Goal: Task Accomplishment & Management: Use online tool/utility

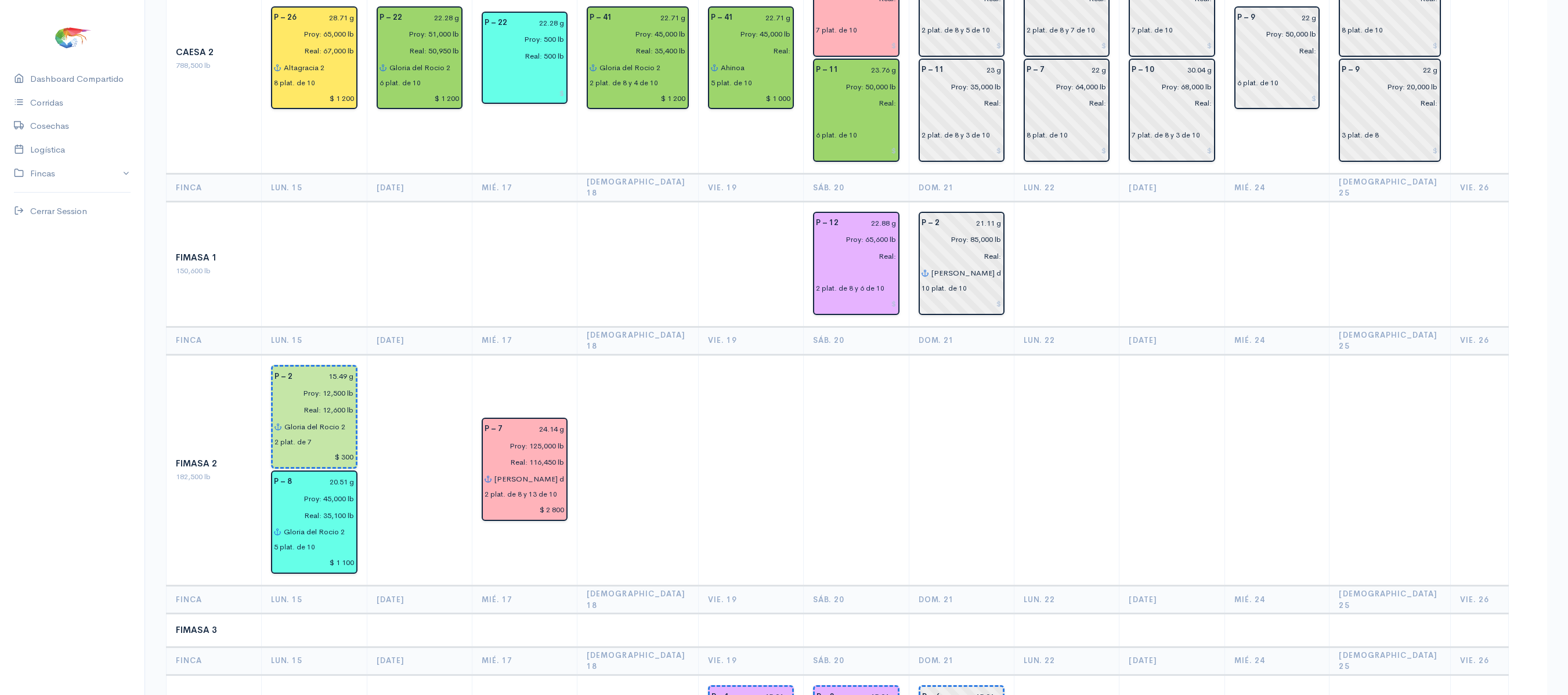
scroll to position [384, 0]
click at [1114, 224] on td at bounding box center [1066, 265] width 105 height 126
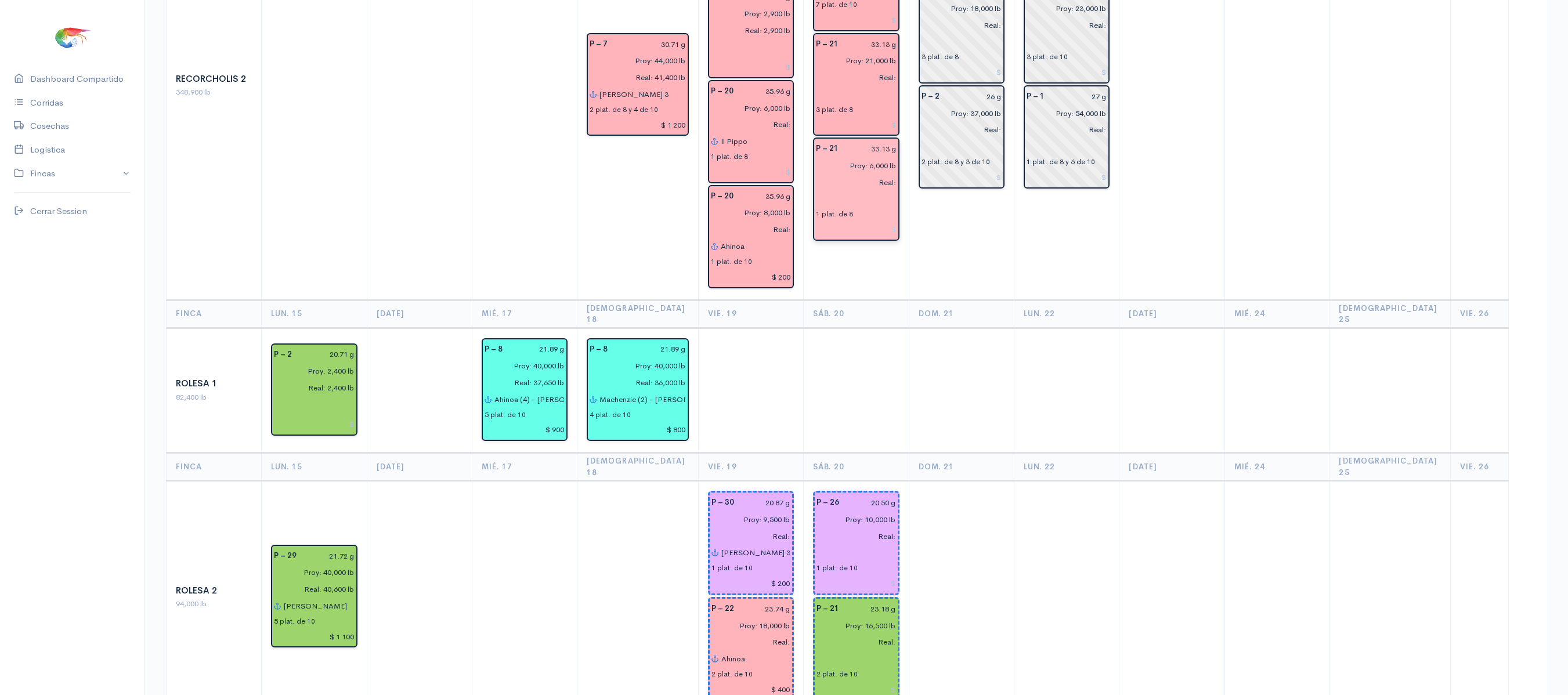
scroll to position [1793, 0]
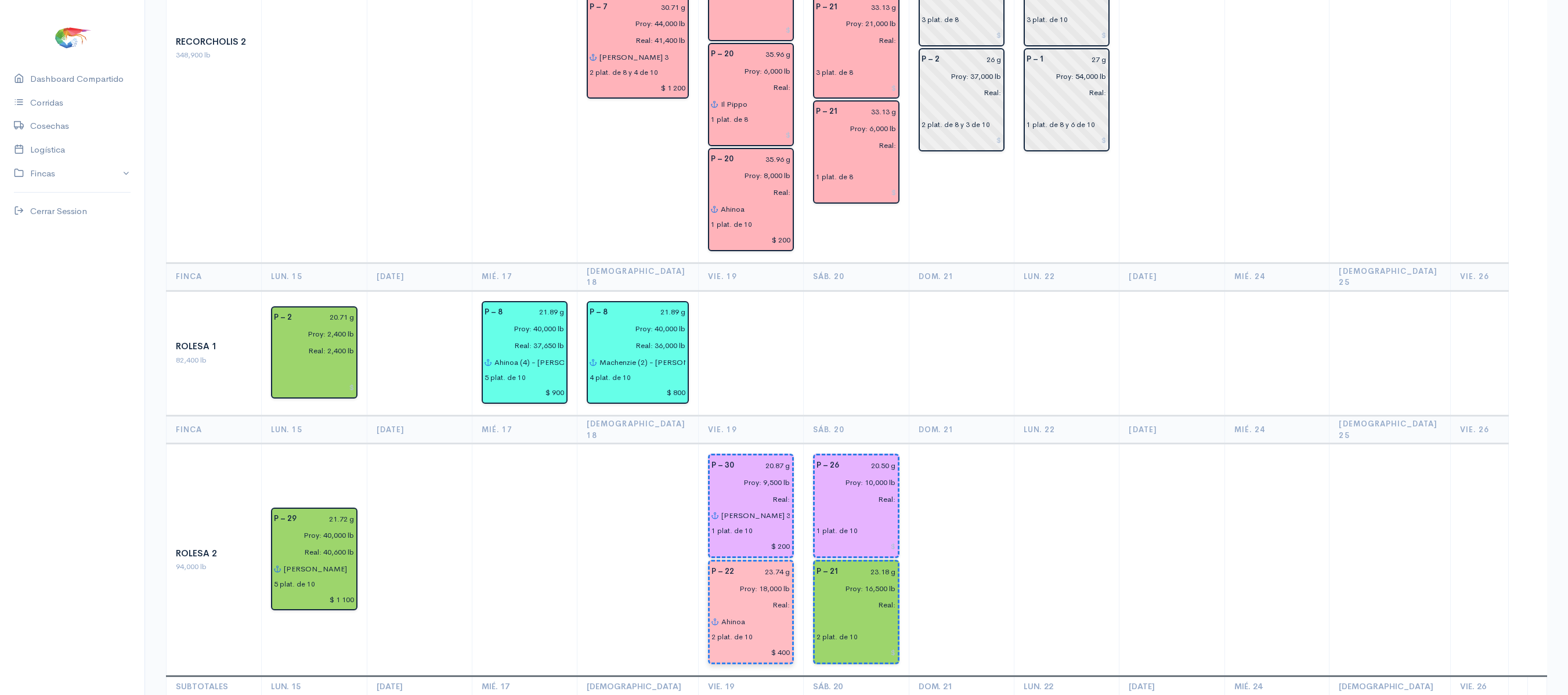
click at [776, 644] on input "$ 400" at bounding box center [751, 652] width 80 height 17
type input "$ 400"
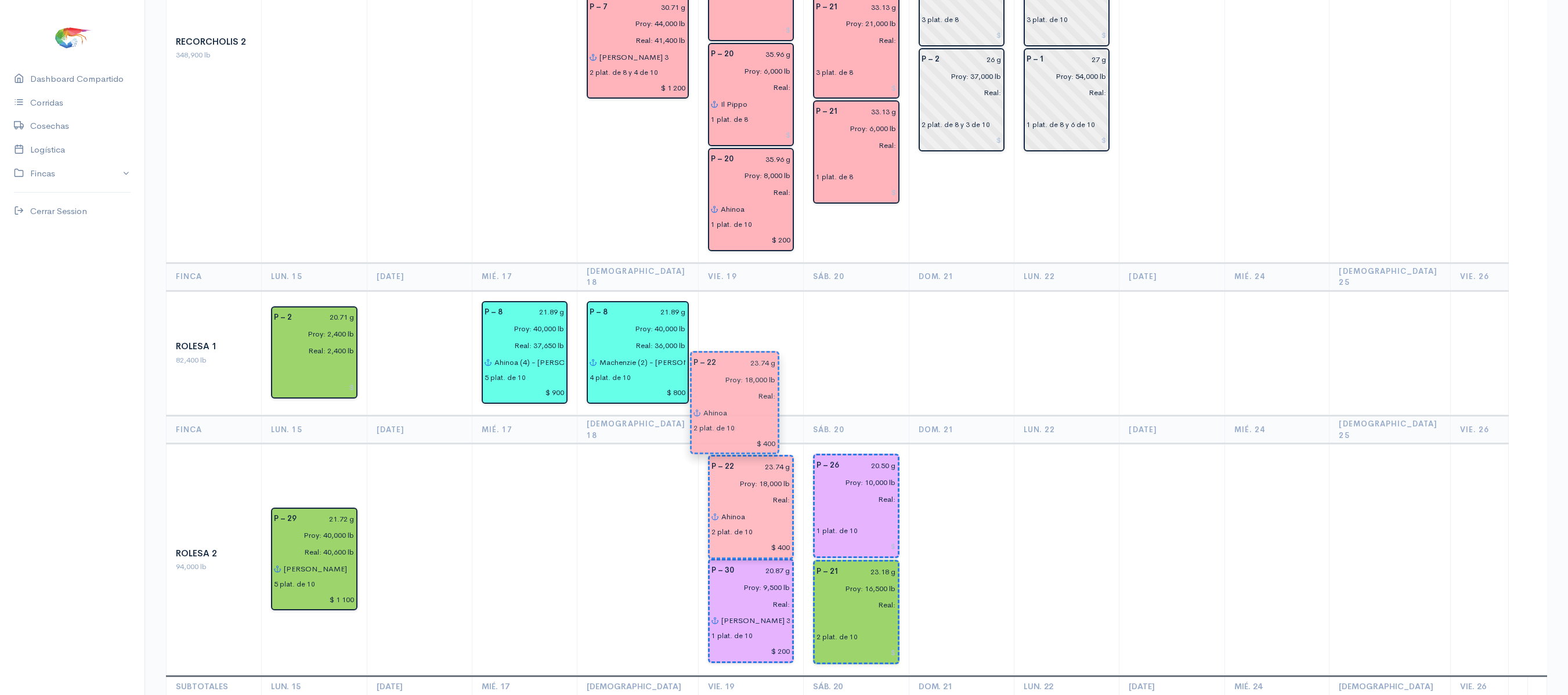
drag, startPoint x: 752, startPoint y: 466, endPoint x: 745, endPoint y: 398, distance: 68.4
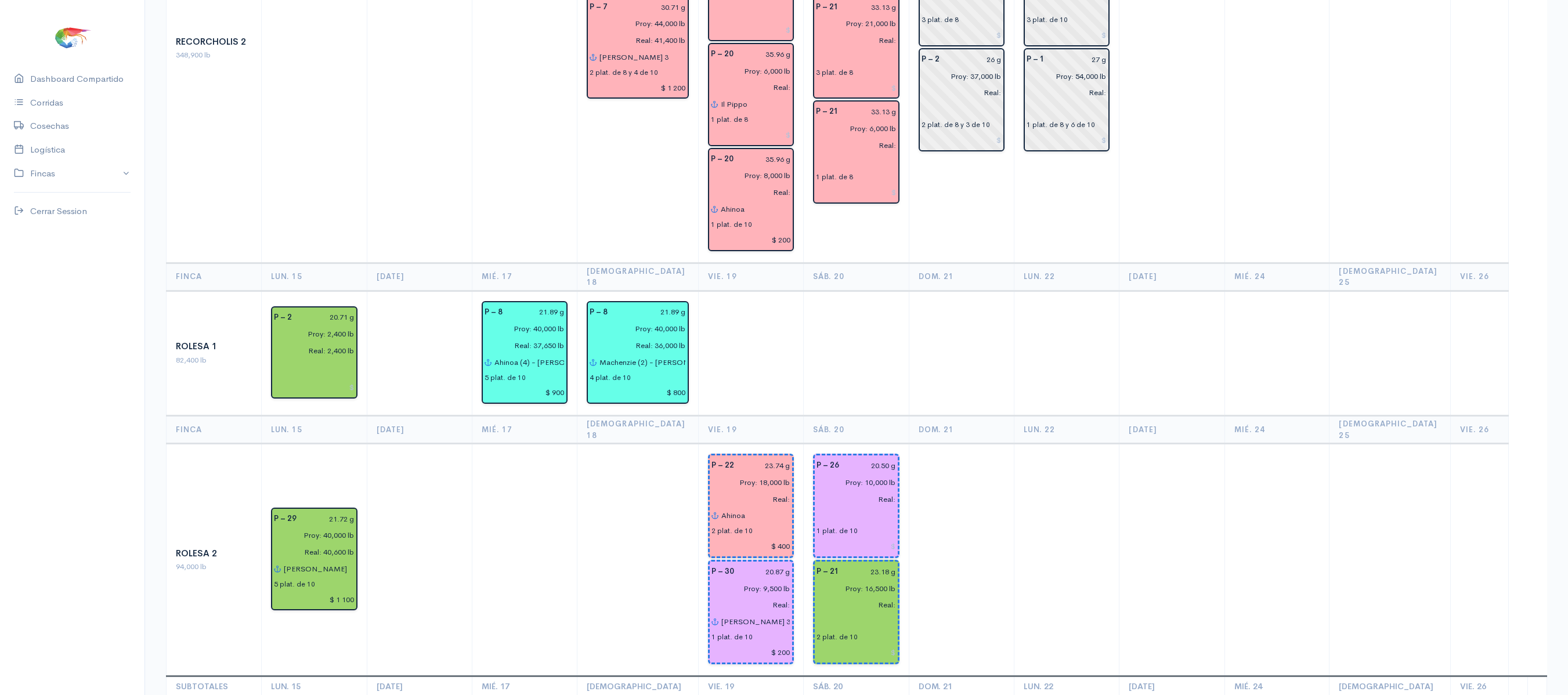
click at [878, 291] on td at bounding box center [856, 353] width 105 height 126
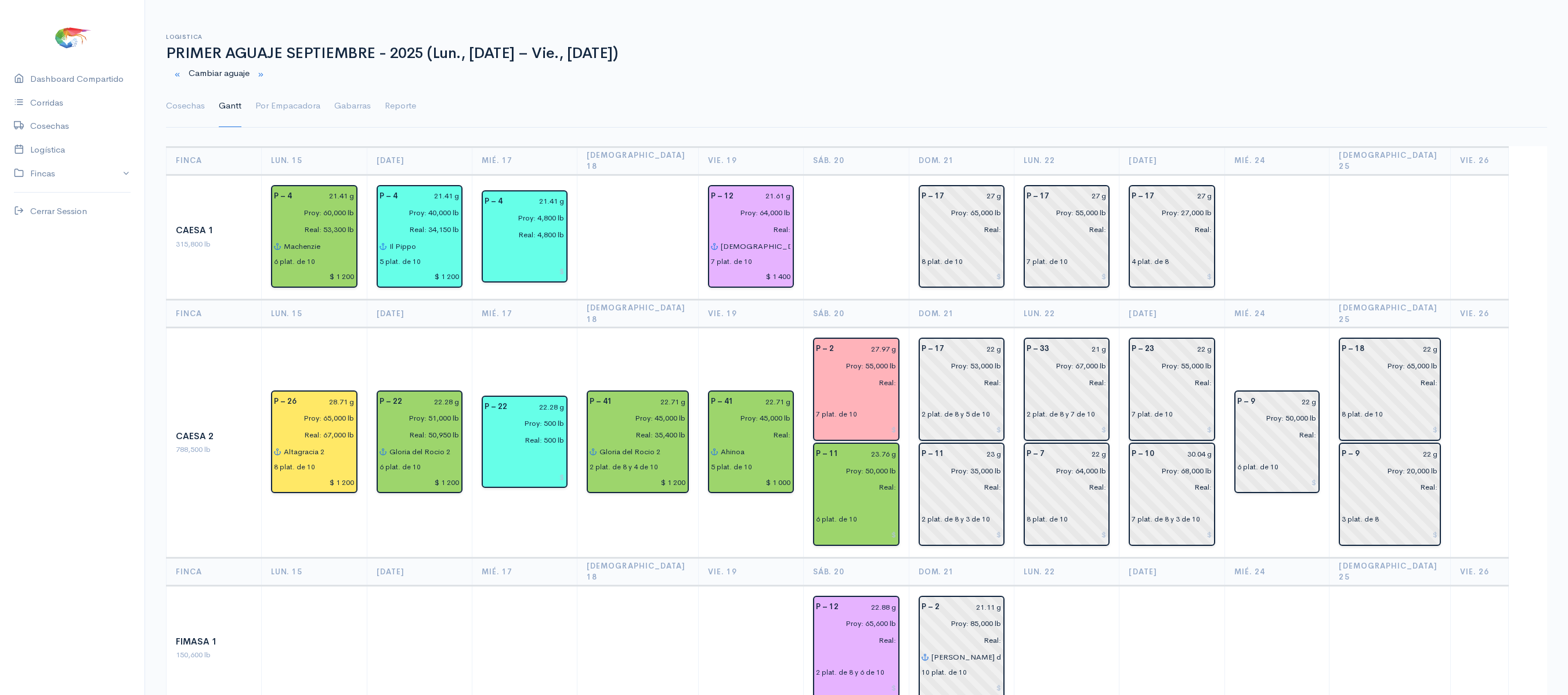
scroll to position [0, 0]
click at [196, 107] on link "Cosechas" at bounding box center [185, 108] width 39 height 42
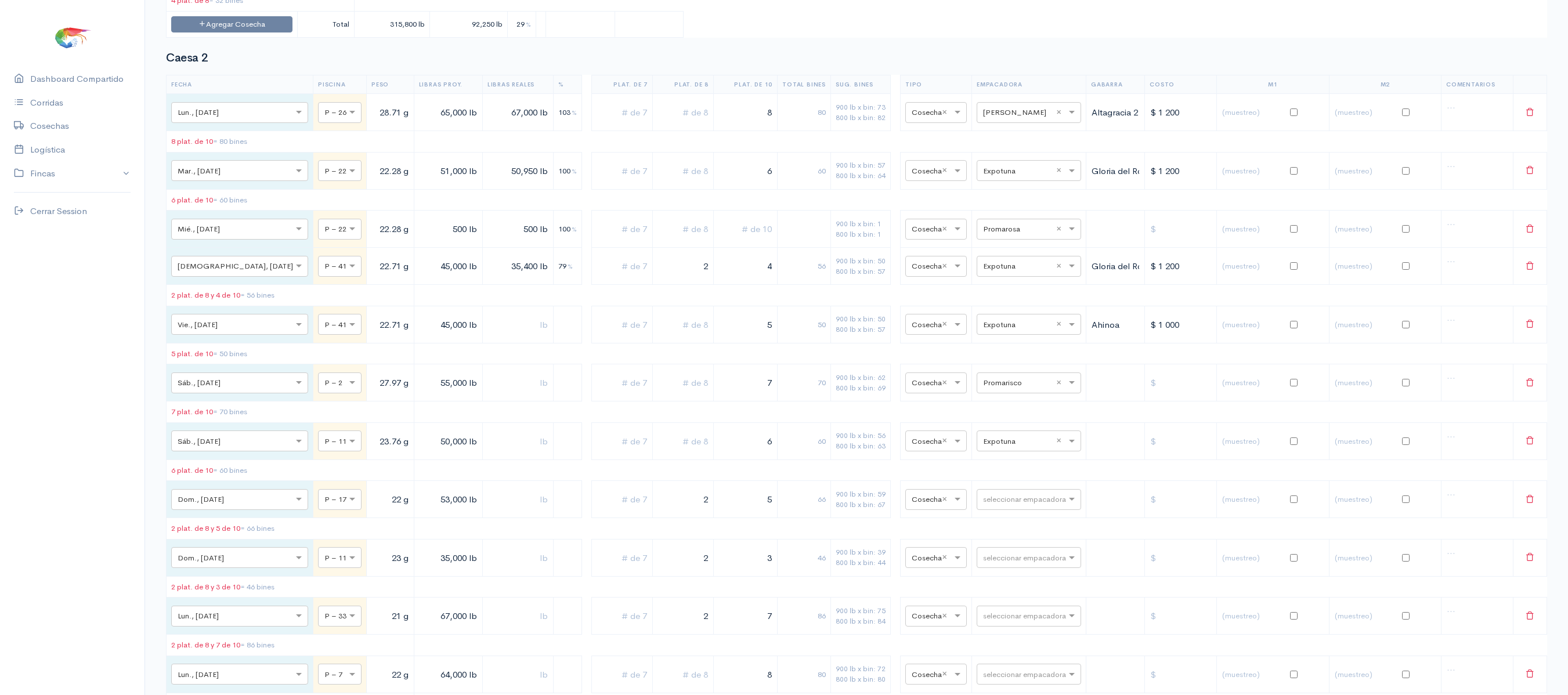
scroll to position [576, 0]
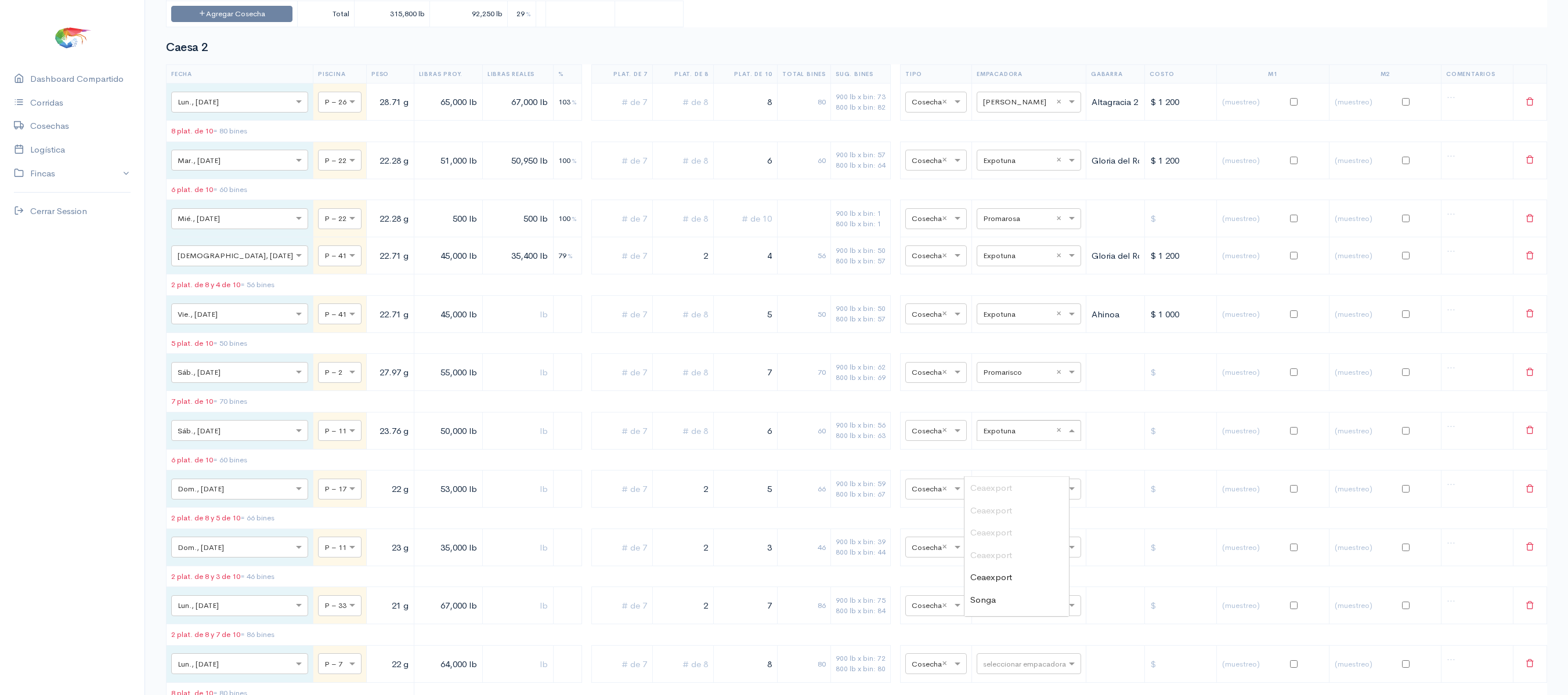
click at [988, 436] on input "text" at bounding box center [1019, 430] width 71 height 12
type input "SONG"
click at [999, 492] on div "Songa" at bounding box center [1016, 488] width 105 height 23
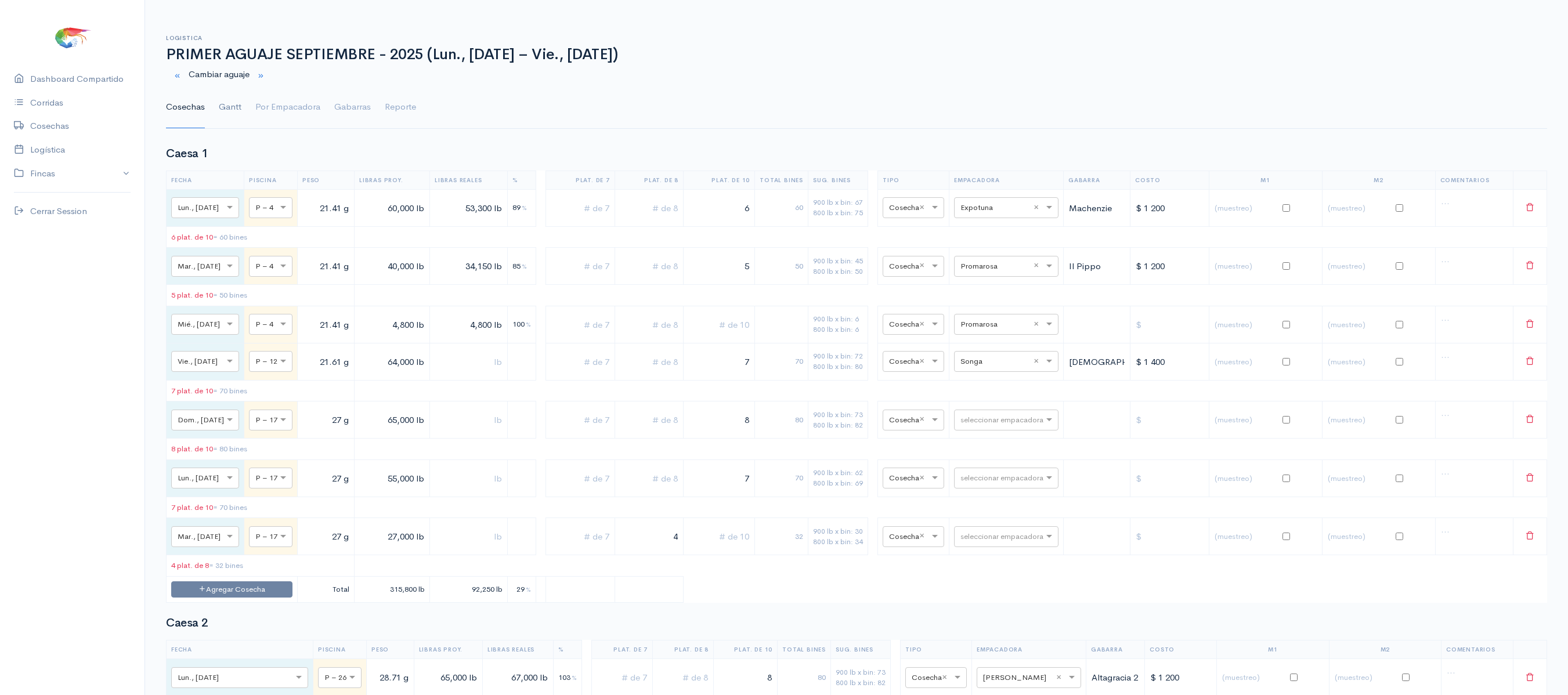
click at [232, 115] on link "Gantt" at bounding box center [230, 108] width 23 height 42
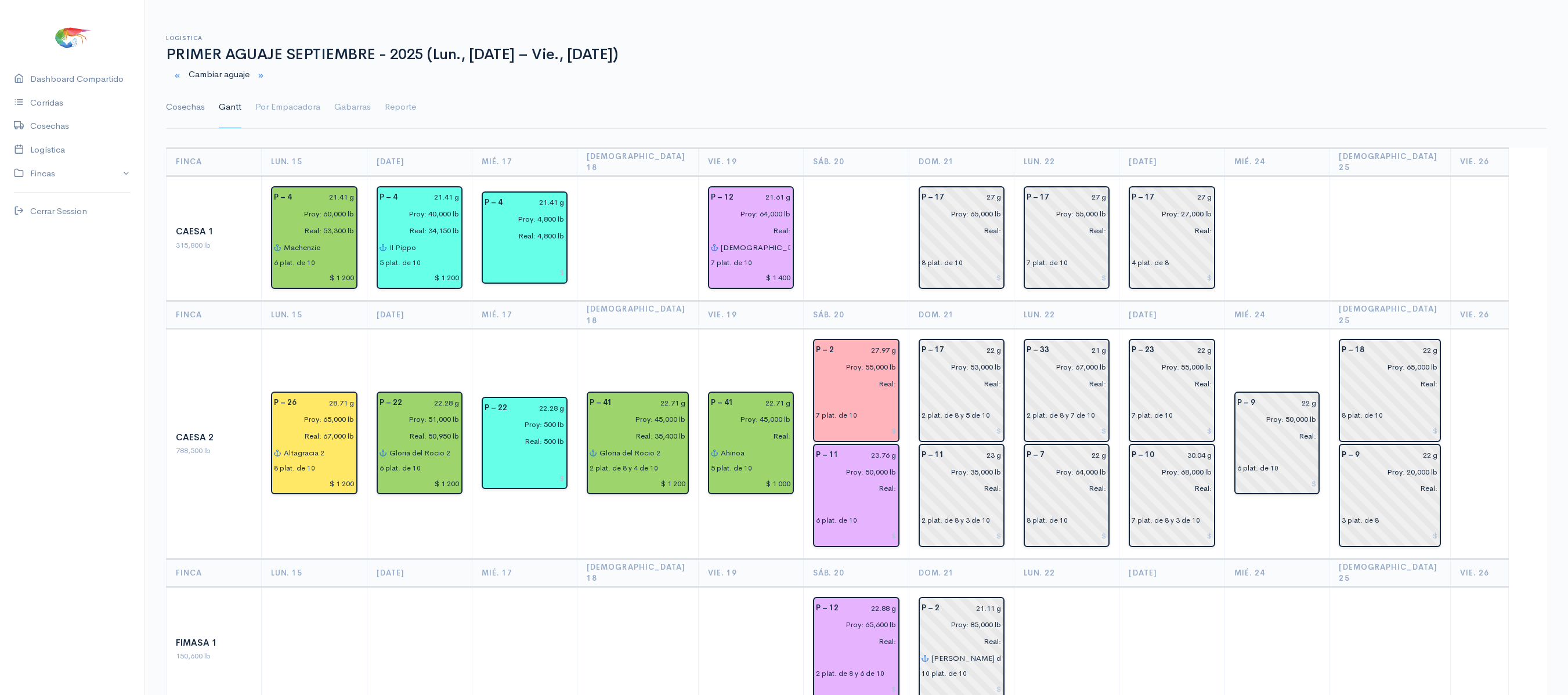
click at [183, 110] on link "Cosechas" at bounding box center [185, 108] width 39 height 42
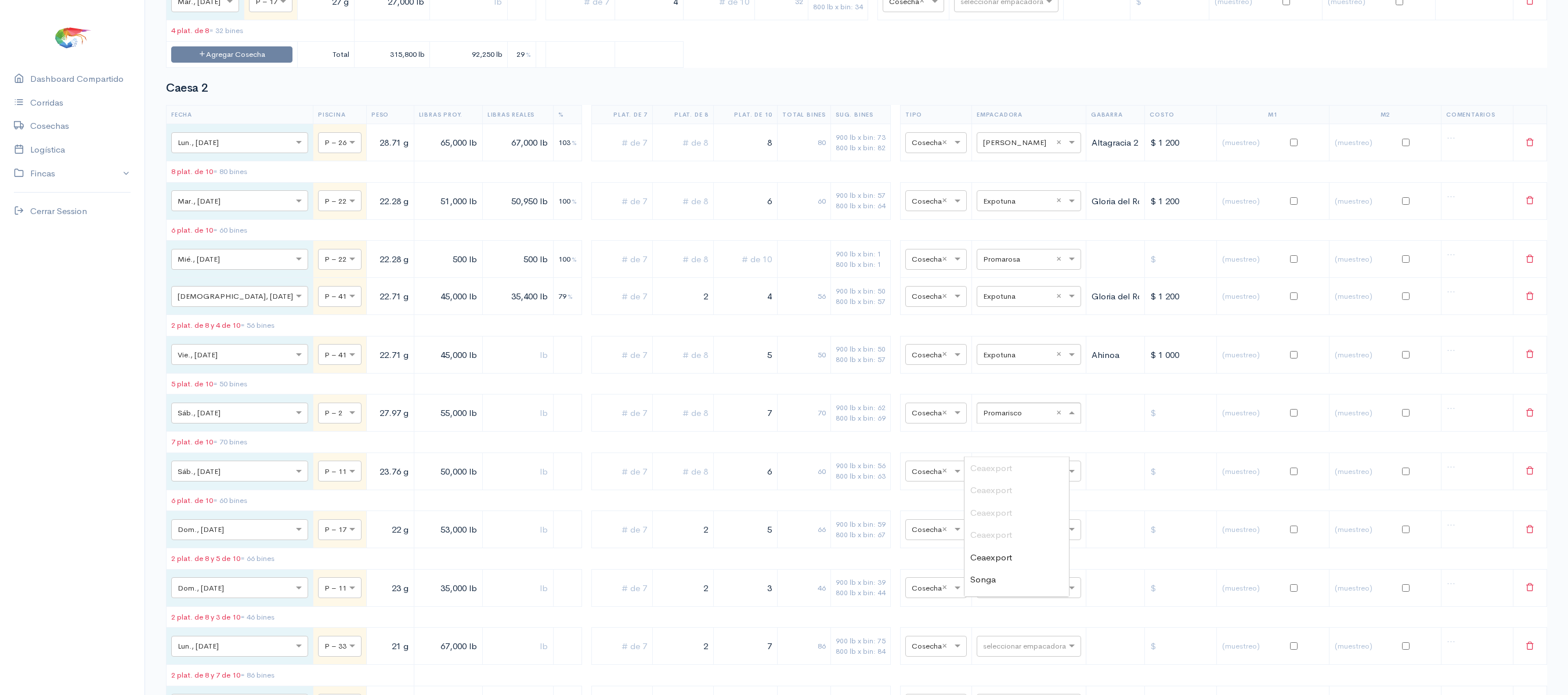
scroll to position [224, 0]
click at [1005, 424] on div "seleccionar empacadora × Promarisco ×" at bounding box center [1029, 413] width 105 height 21
type input "t"
click at [1002, 576] on span "Total Seafood" at bounding box center [998, 578] width 55 height 11
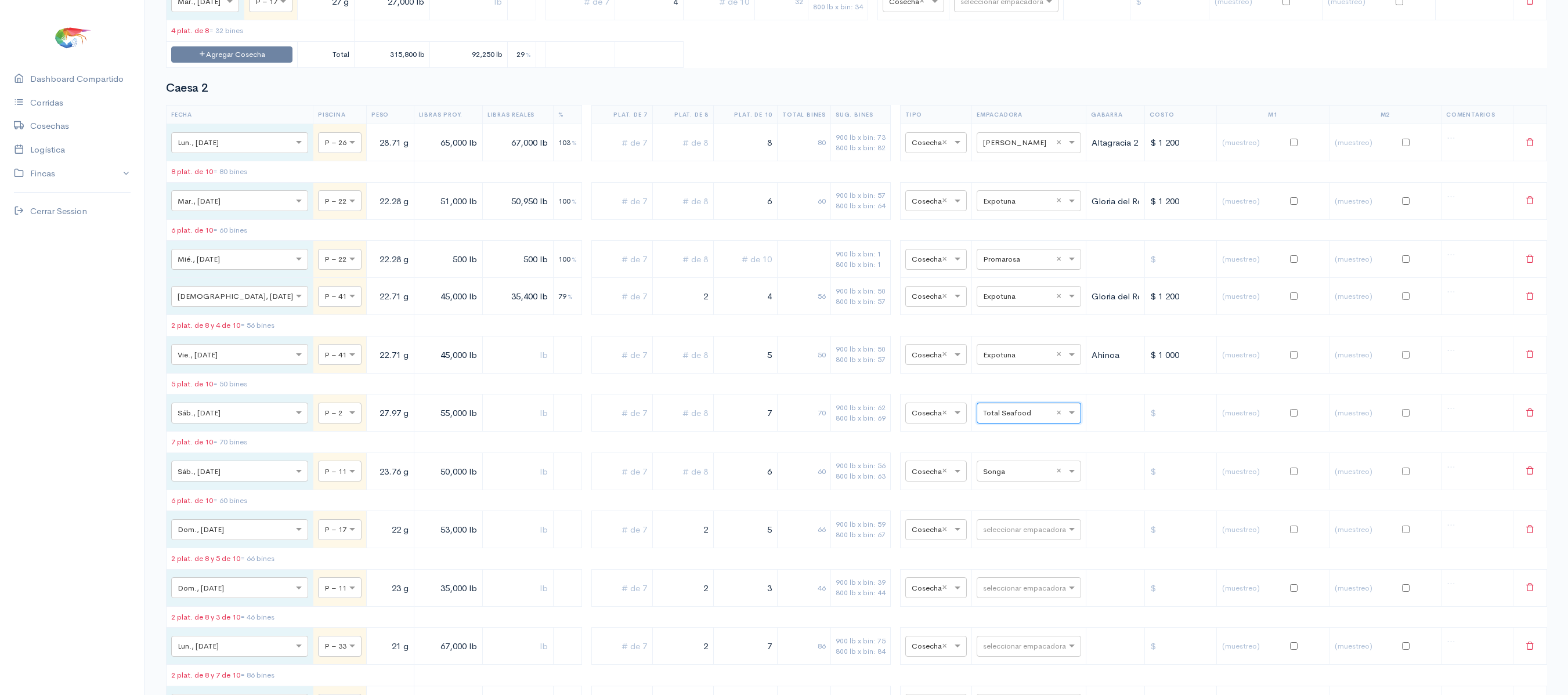
scroll to position [0, 0]
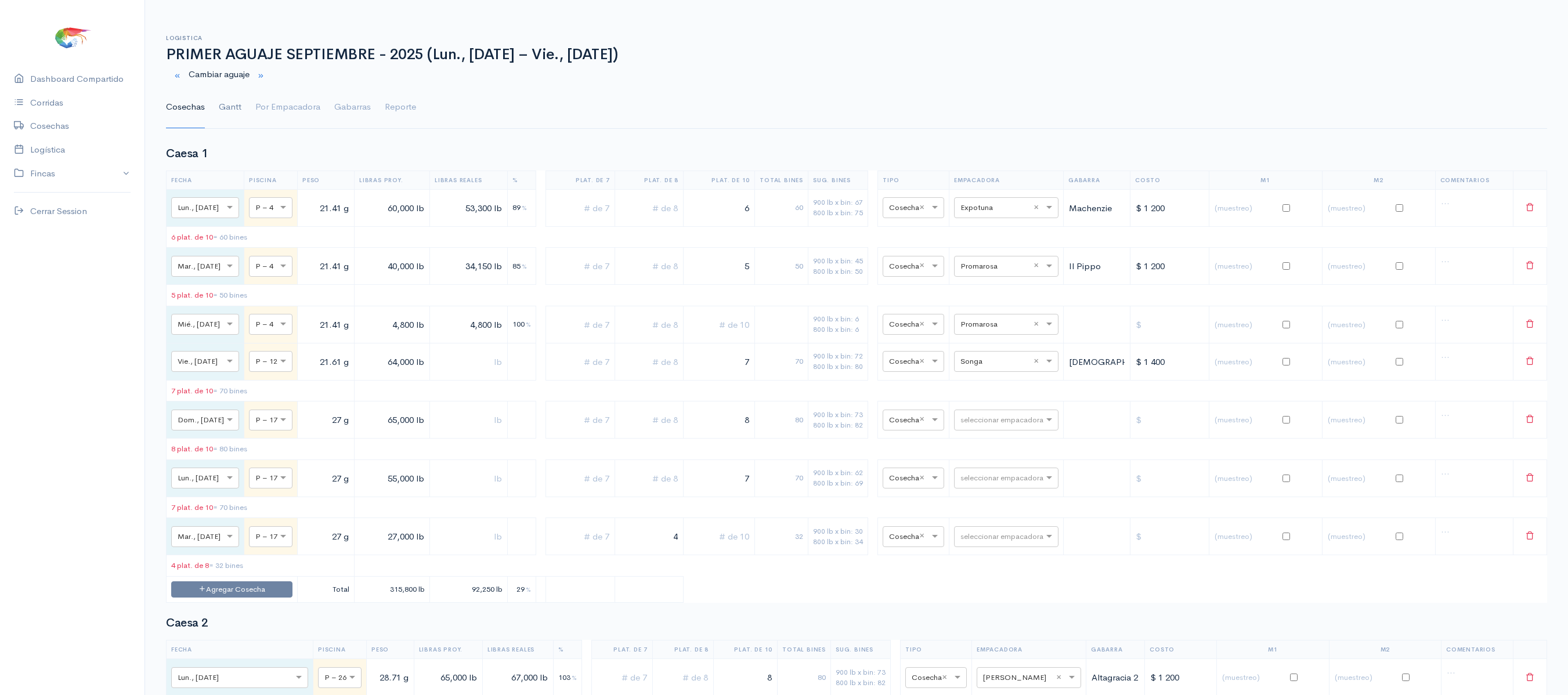
click at [237, 108] on link "Gantt" at bounding box center [230, 108] width 23 height 42
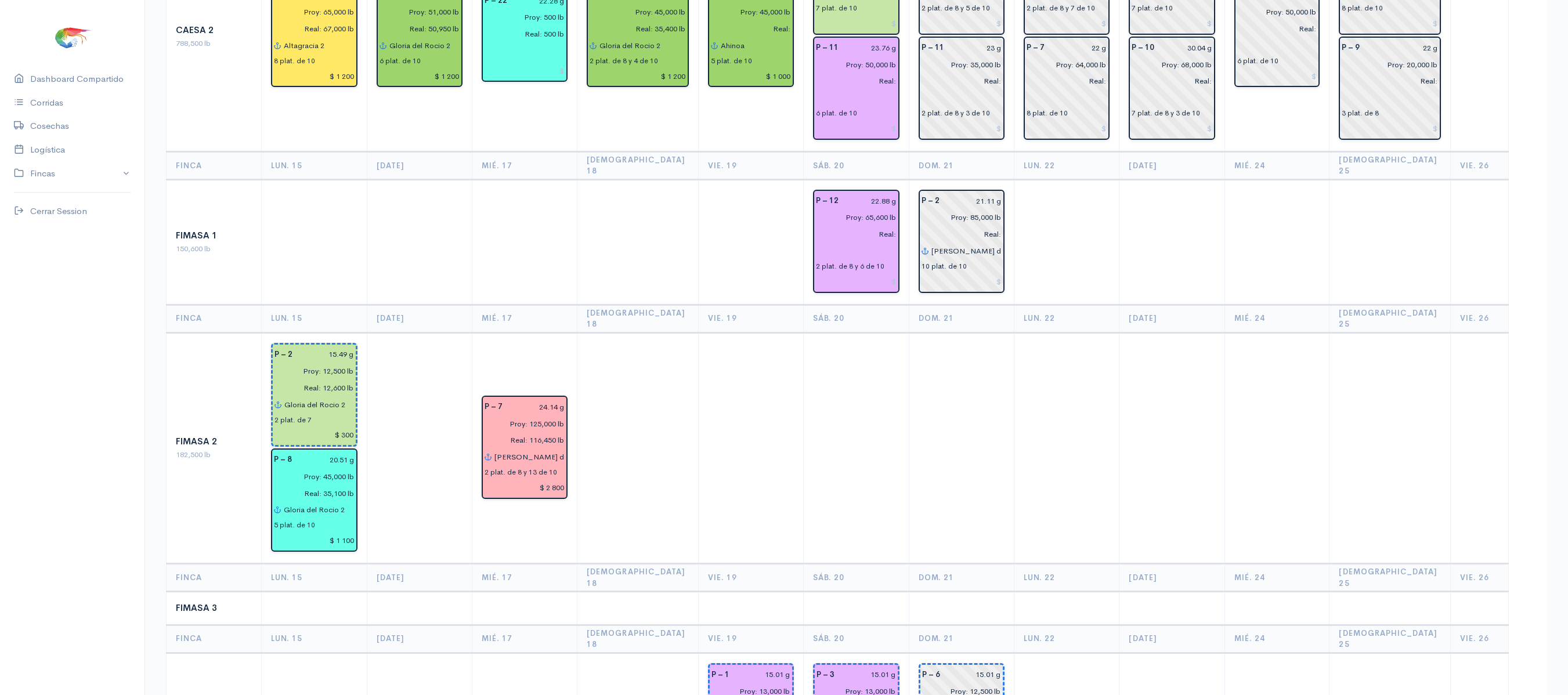
scroll to position [409, 0]
click at [857, 272] on input at bounding box center [856, 280] width 80 height 17
type input "$"
click at [780, 357] on td at bounding box center [751, 447] width 105 height 232
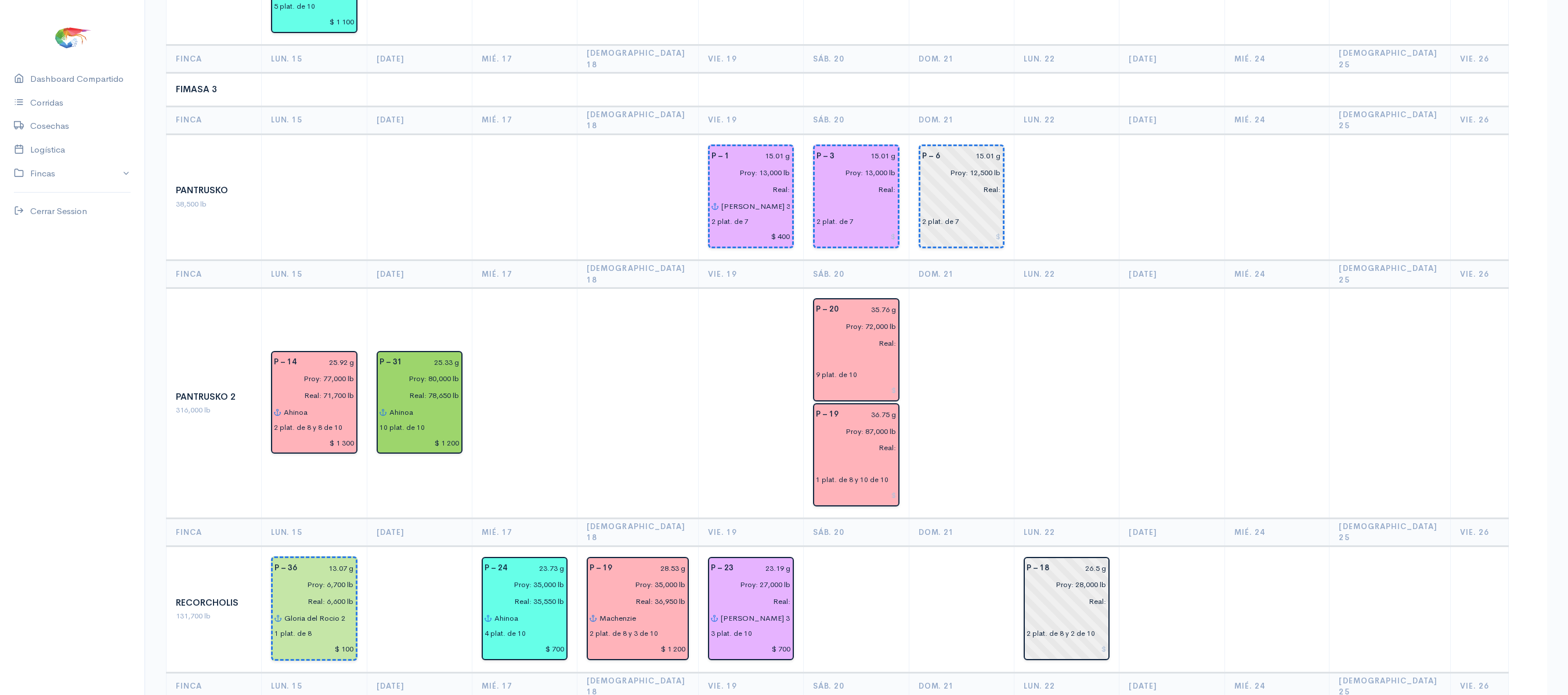
scroll to position [927, 0]
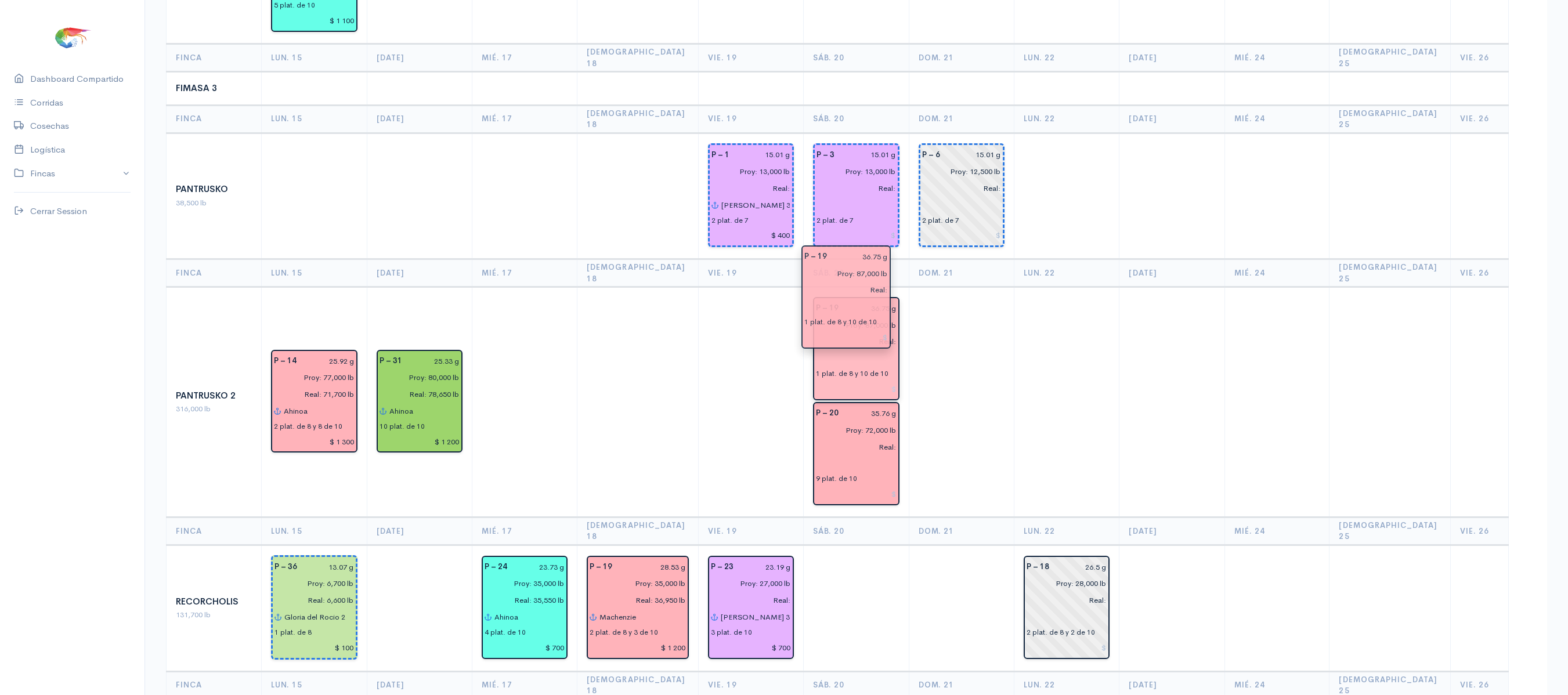
drag, startPoint x: 844, startPoint y: 371, endPoint x: 844, endPoint y: 290, distance: 81.0
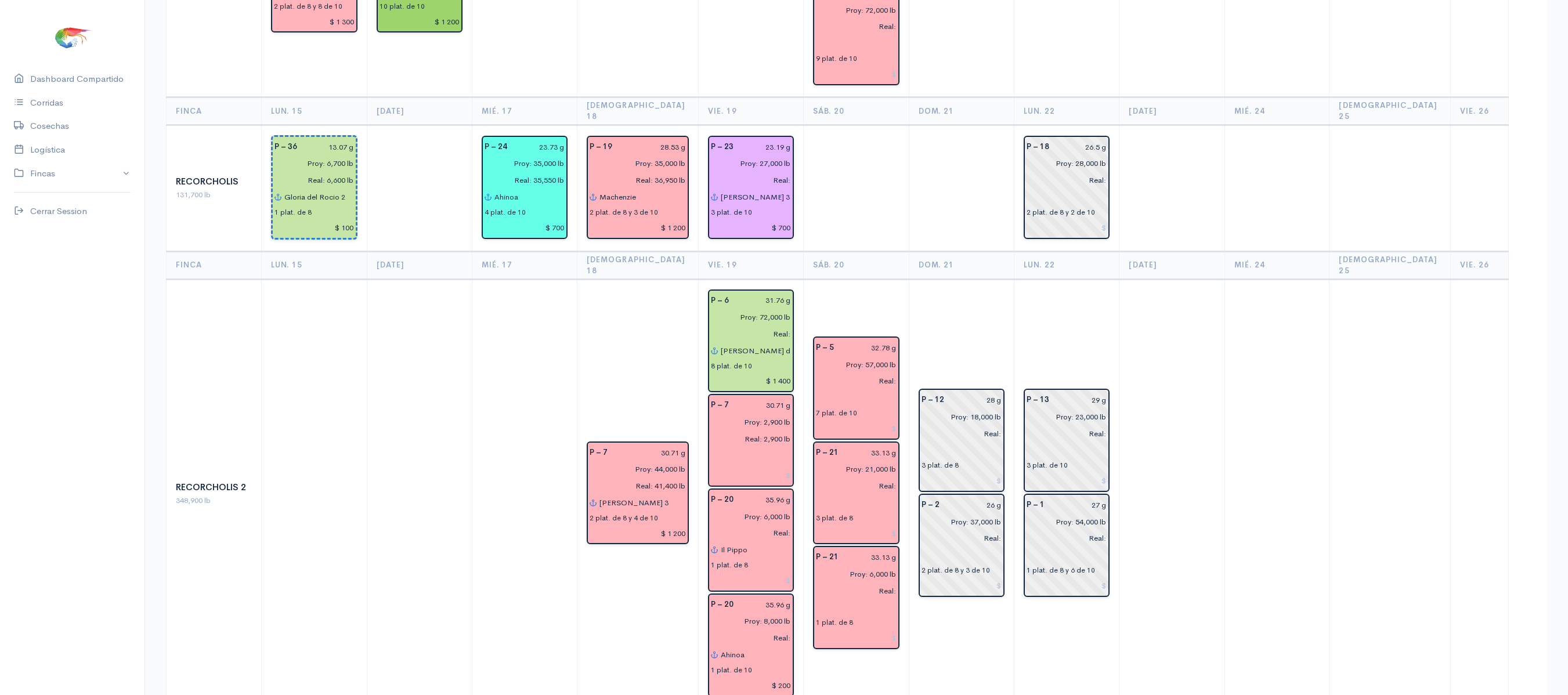
scroll to position [1350, 0]
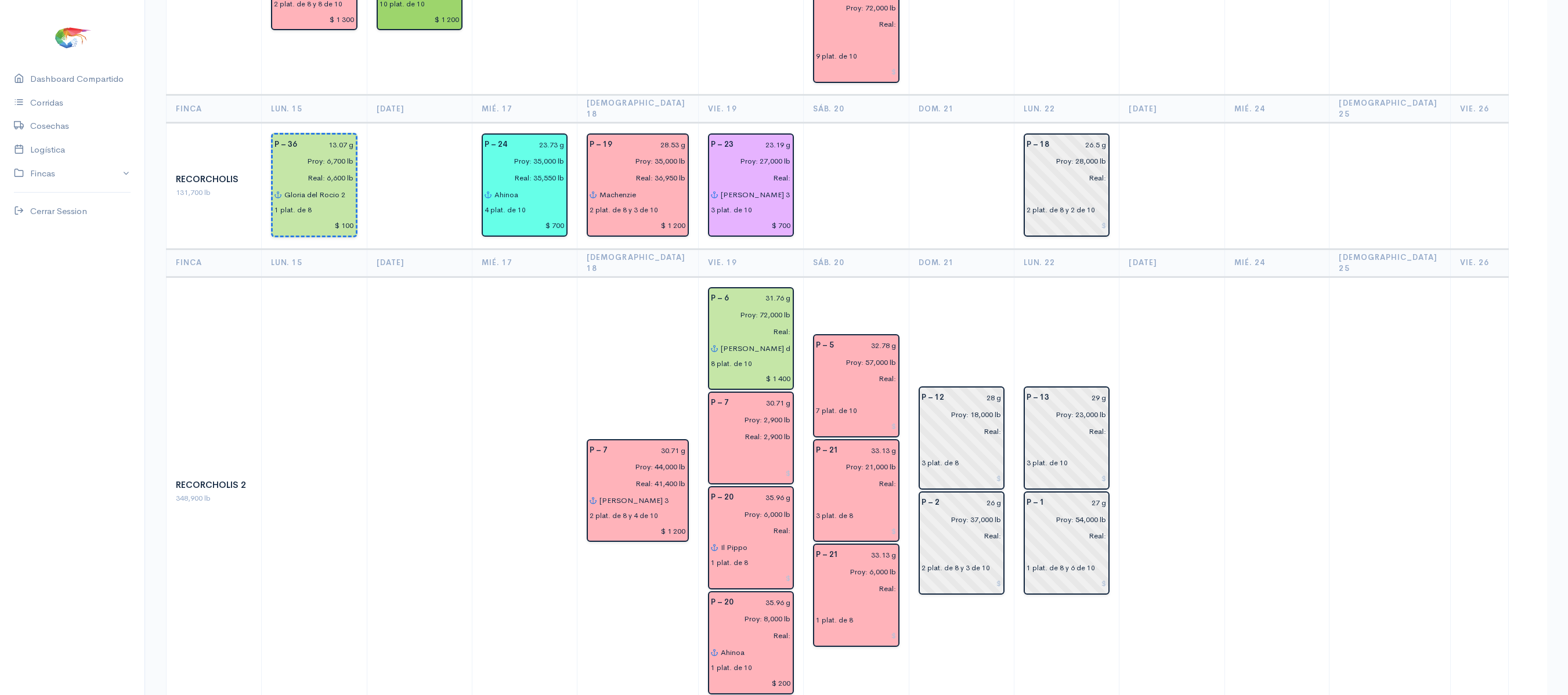
drag, startPoint x: 15, startPoint y: 360, endPoint x: 935, endPoint y: 547, distance: 938.8
click at [935, 547] on td "P – 12 28 g Proy: 18,000 lb Real: 3 plat. de 8 P – 2 26 g Proy: 37,000 lb Real:…" at bounding box center [961, 491] width 105 height 429
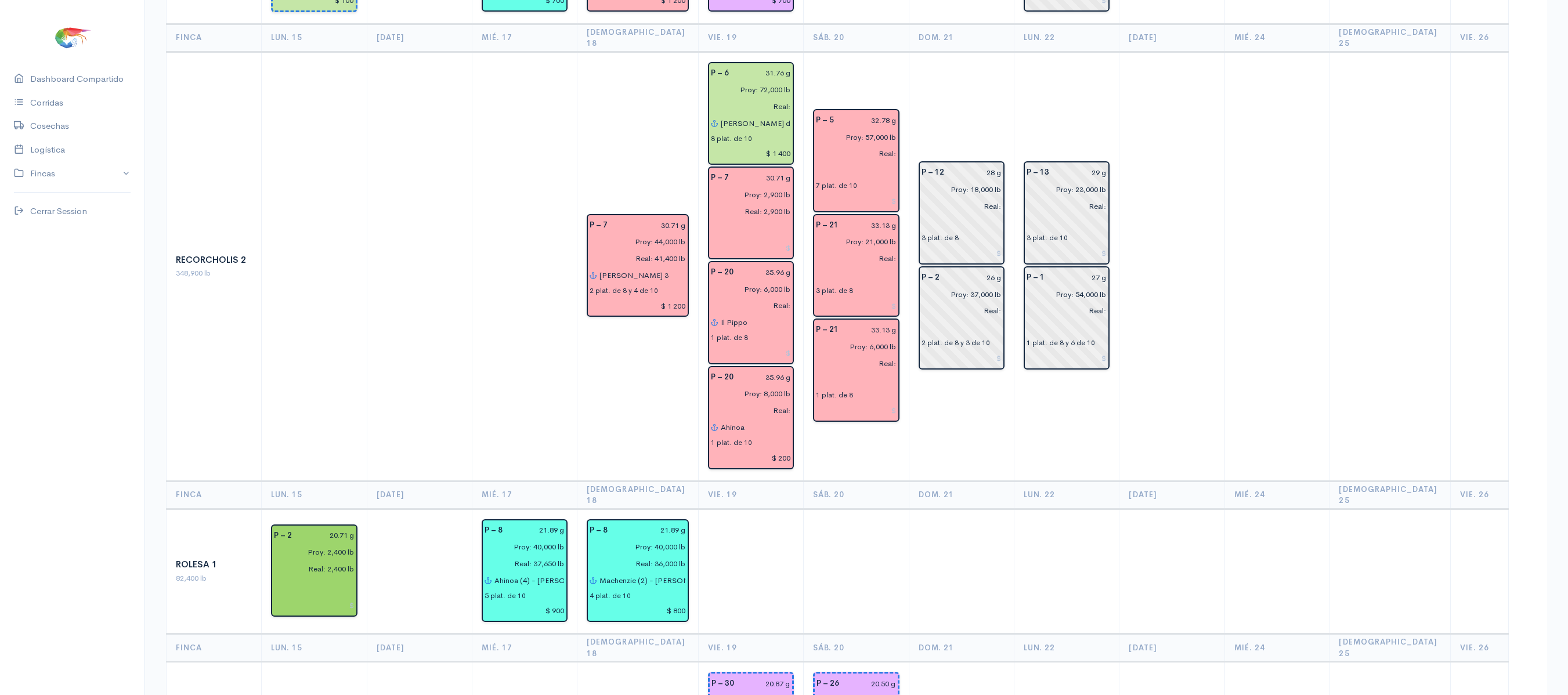
scroll to position [1793, 0]
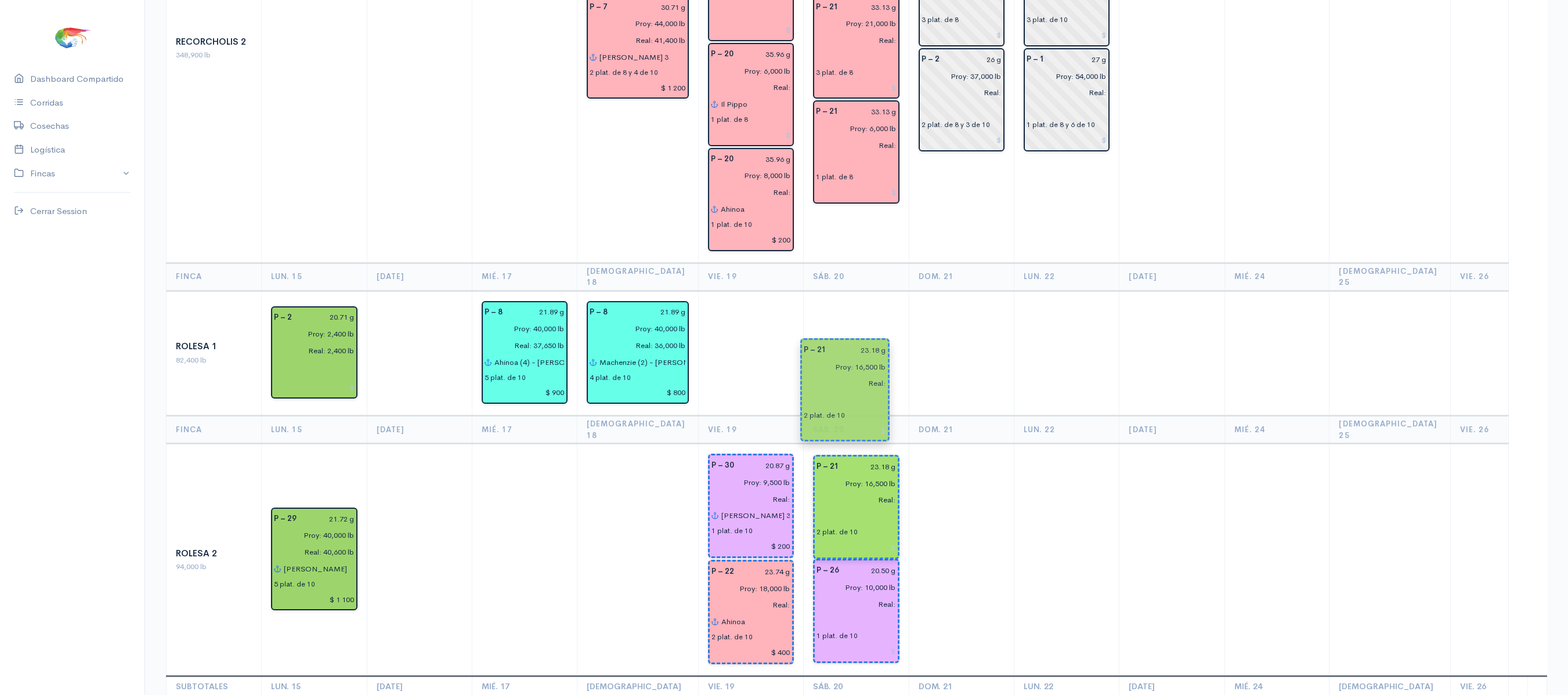
drag, startPoint x: 887, startPoint y: 470, endPoint x: 882, endPoint y: 388, distance: 82.2
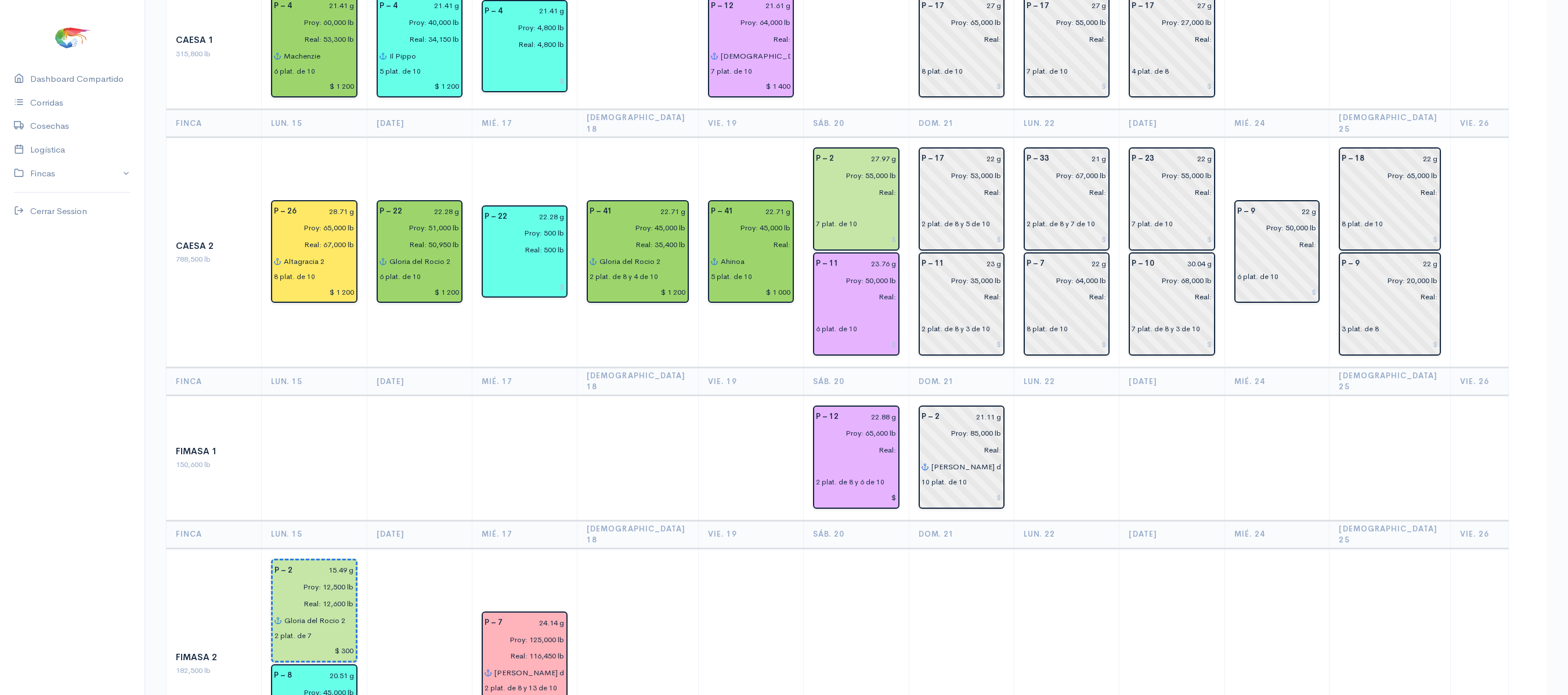
scroll to position [0, 0]
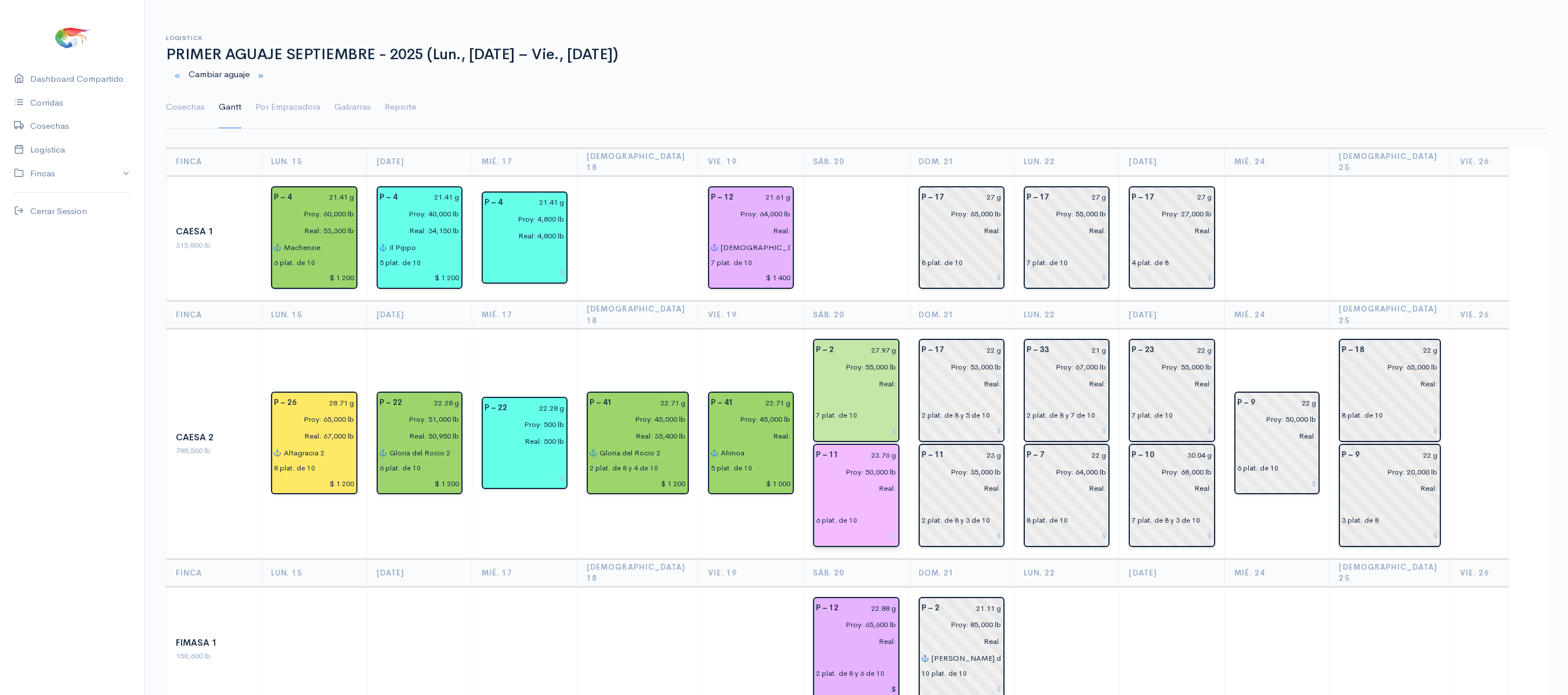
click at [887, 447] on input "23.76 g" at bounding box center [871, 455] width 51 height 17
type input "24.83 g"
click at [885, 342] on input "27.97 g" at bounding box center [869, 350] width 56 height 17
type input "29.38 g"
click at [831, 238] on td at bounding box center [856, 238] width 105 height 126
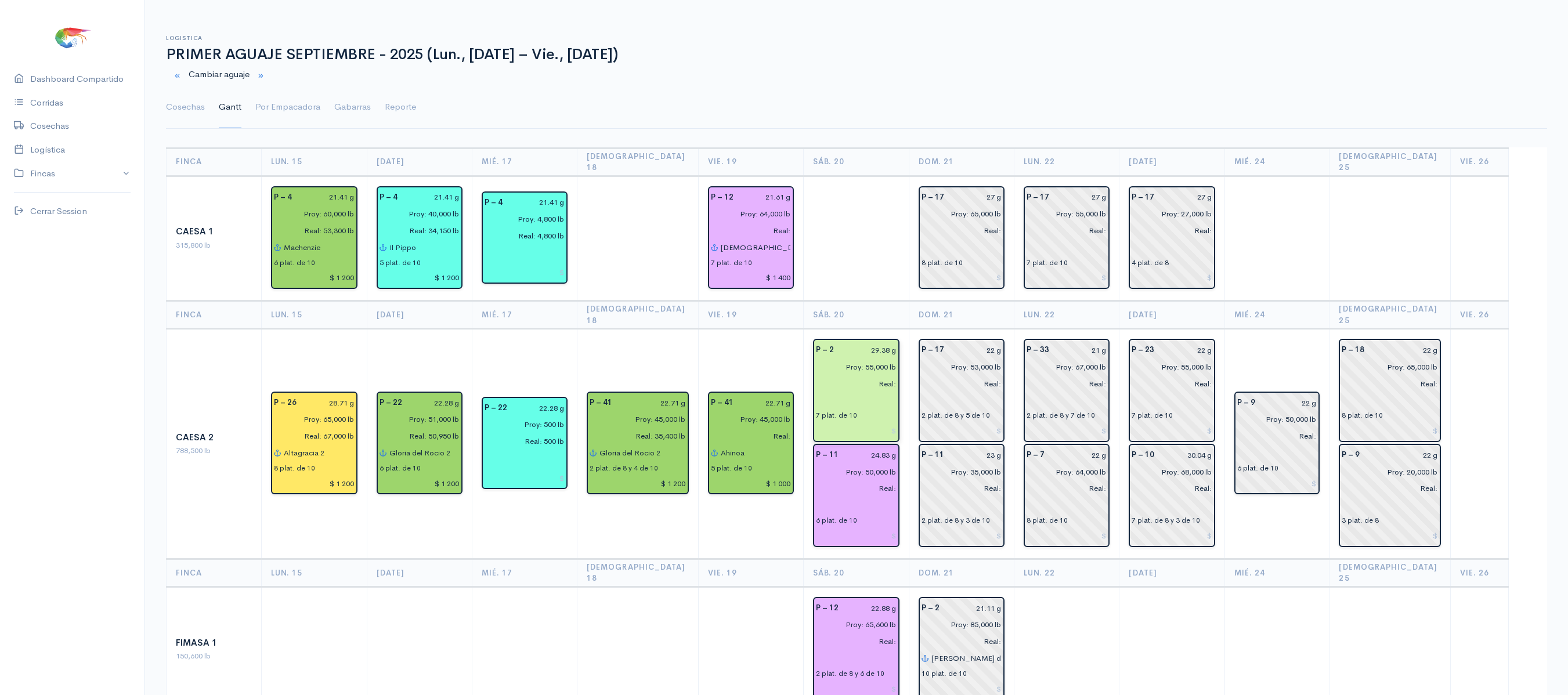
click at [885, 342] on input "29.38 g" at bounding box center [869, 350] width 56 height 17
click at [888, 266] on td at bounding box center [856, 238] width 105 height 126
click at [659, 280] on td at bounding box center [638, 238] width 121 height 126
click at [179, 110] on link "Cosechas" at bounding box center [185, 108] width 39 height 42
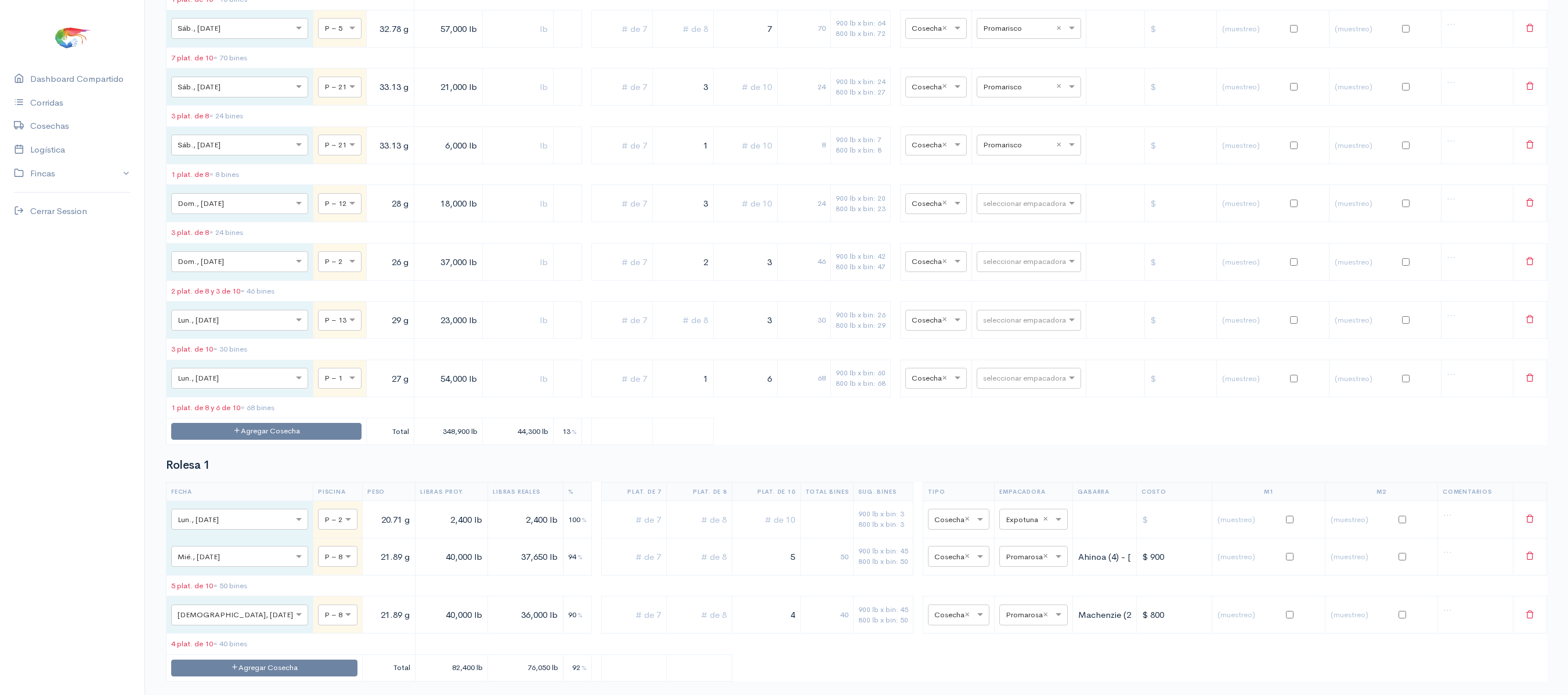
scroll to position [3401, 0]
click at [1002, 35] on input "text" at bounding box center [1019, 29] width 71 height 12
type input "TO"
click at [998, 180] on span "Total Seafood" at bounding box center [998, 181] width 55 height 11
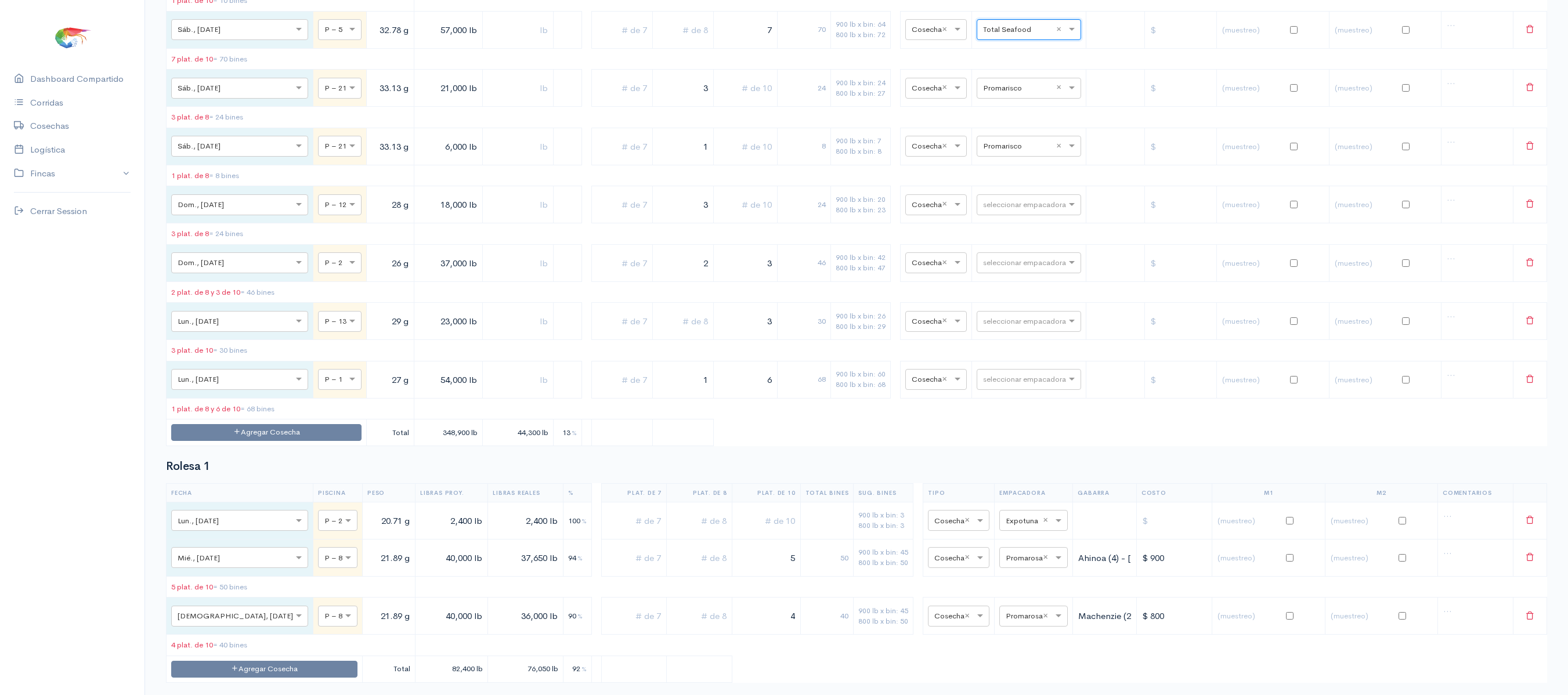
click at [971, 240] on table "Fecha Piscina Peso Libras Proy. Libras Reales % Plat. de 7 Plat. de 8 Plat. de …" at bounding box center [856, 84] width 1381 height 724
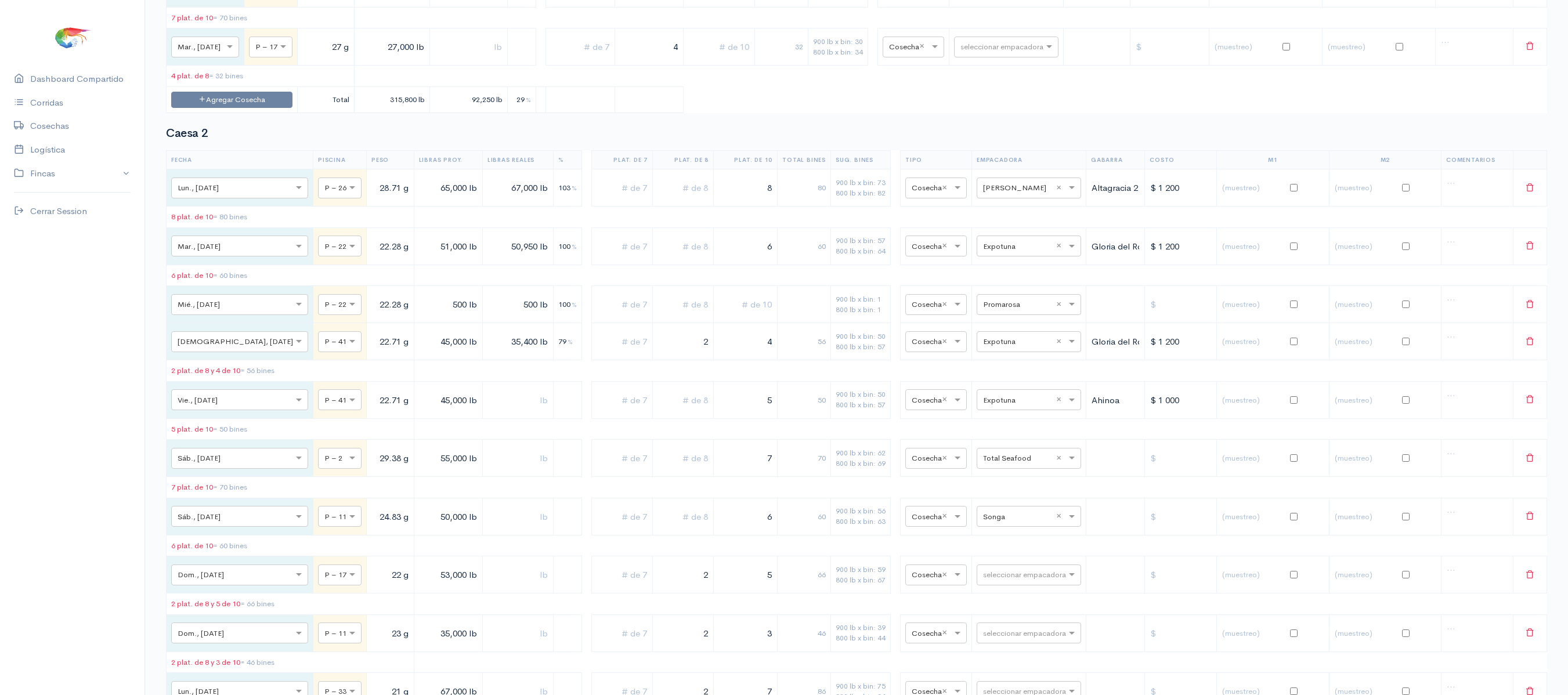
scroll to position [491, 0]
click at [999, 463] on input "text" at bounding box center [1019, 456] width 71 height 12
type input "PRO"
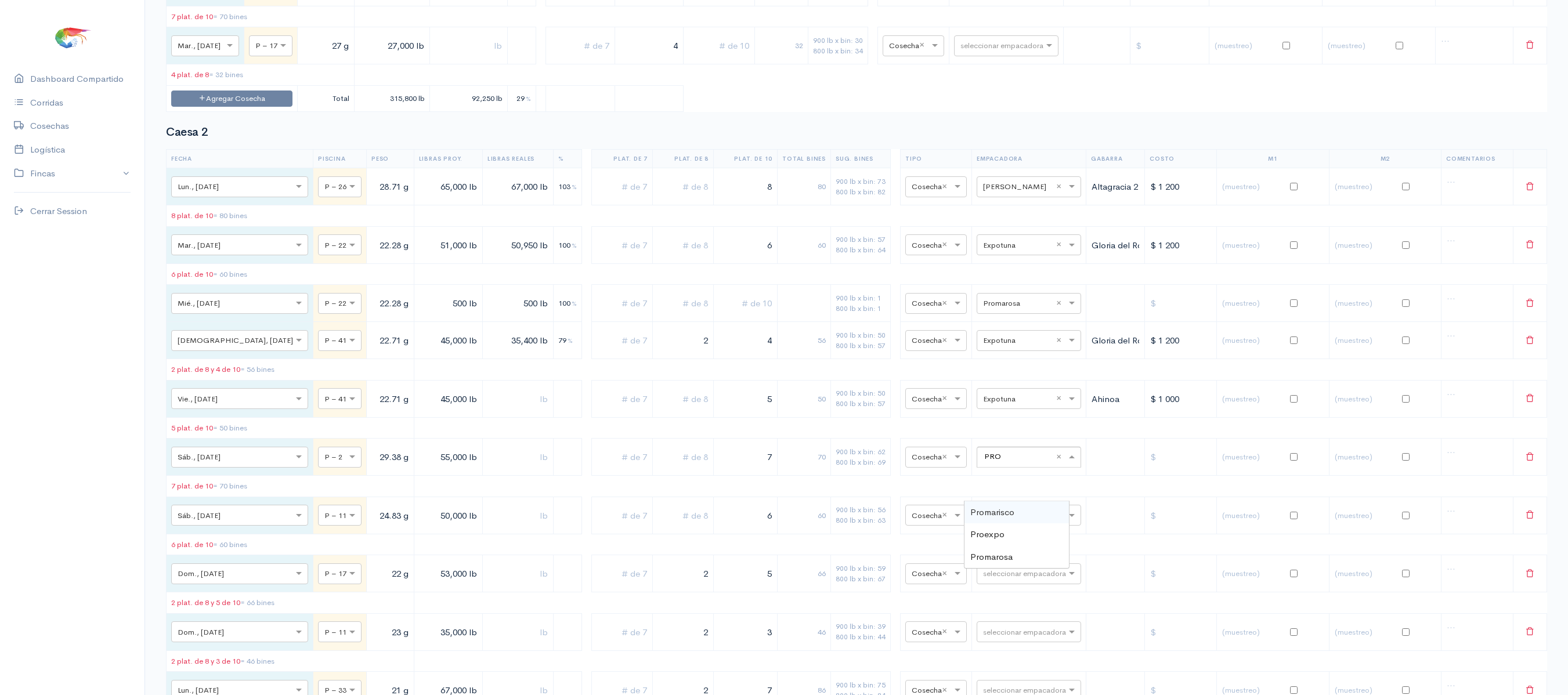
click at [1003, 501] on div "Promarisco" at bounding box center [1016, 513] width 105 height 23
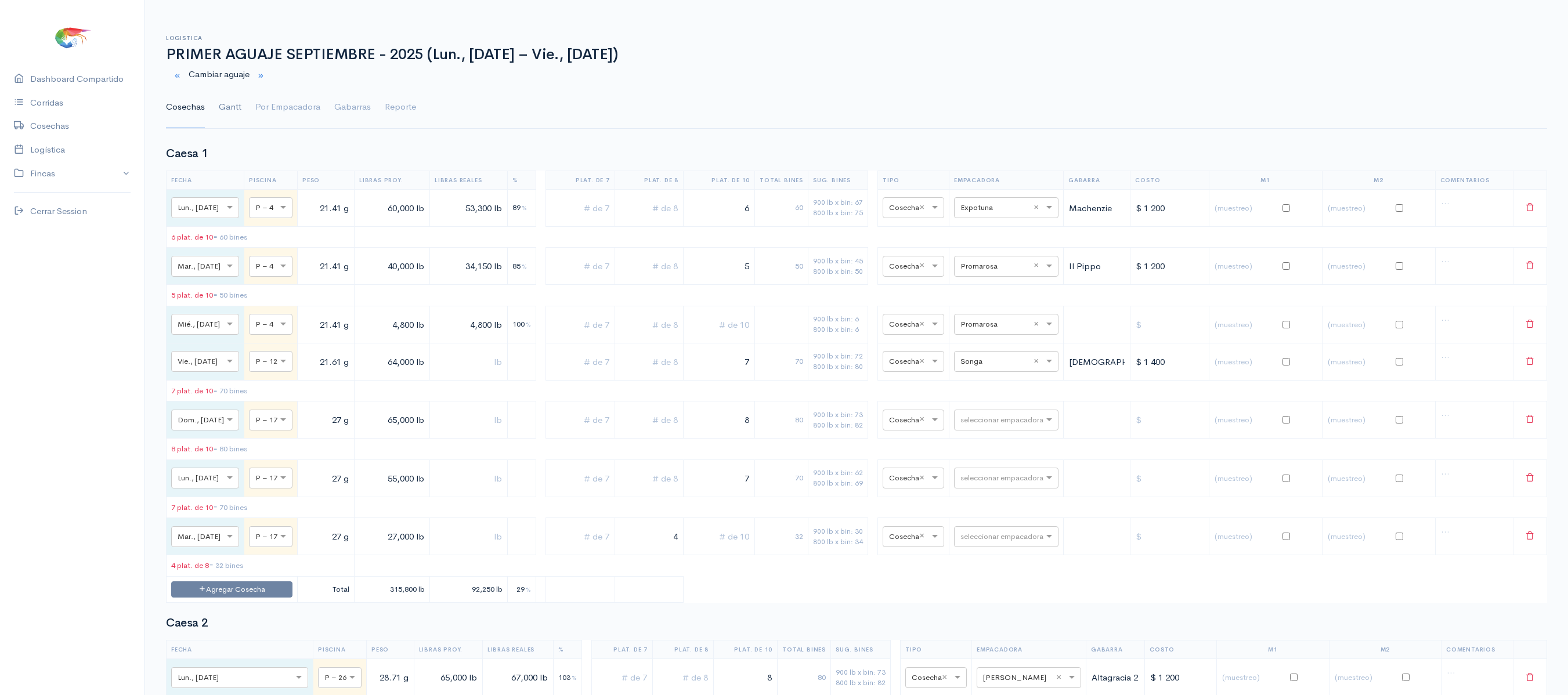
click at [236, 116] on link "Gantt" at bounding box center [230, 108] width 23 height 42
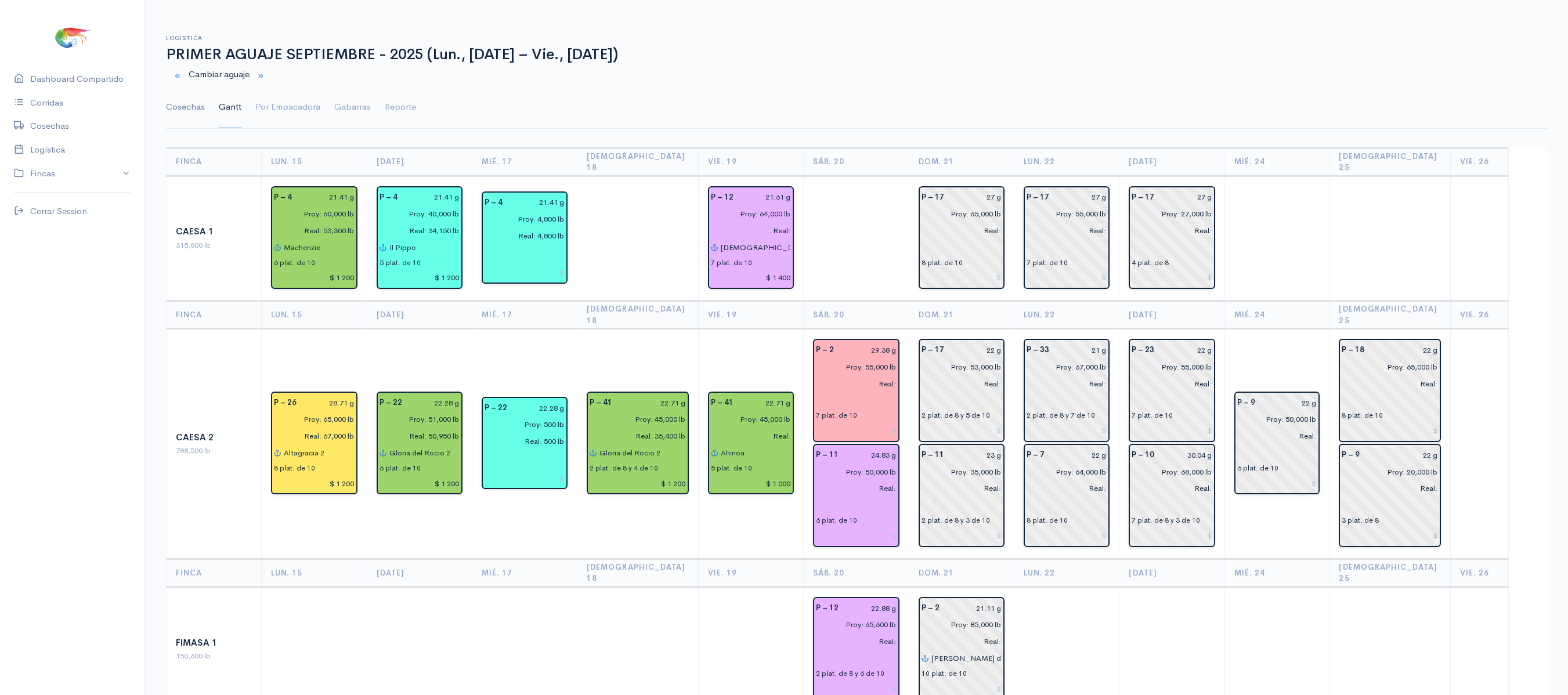
click at [191, 114] on link "Cosechas" at bounding box center [185, 108] width 39 height 42
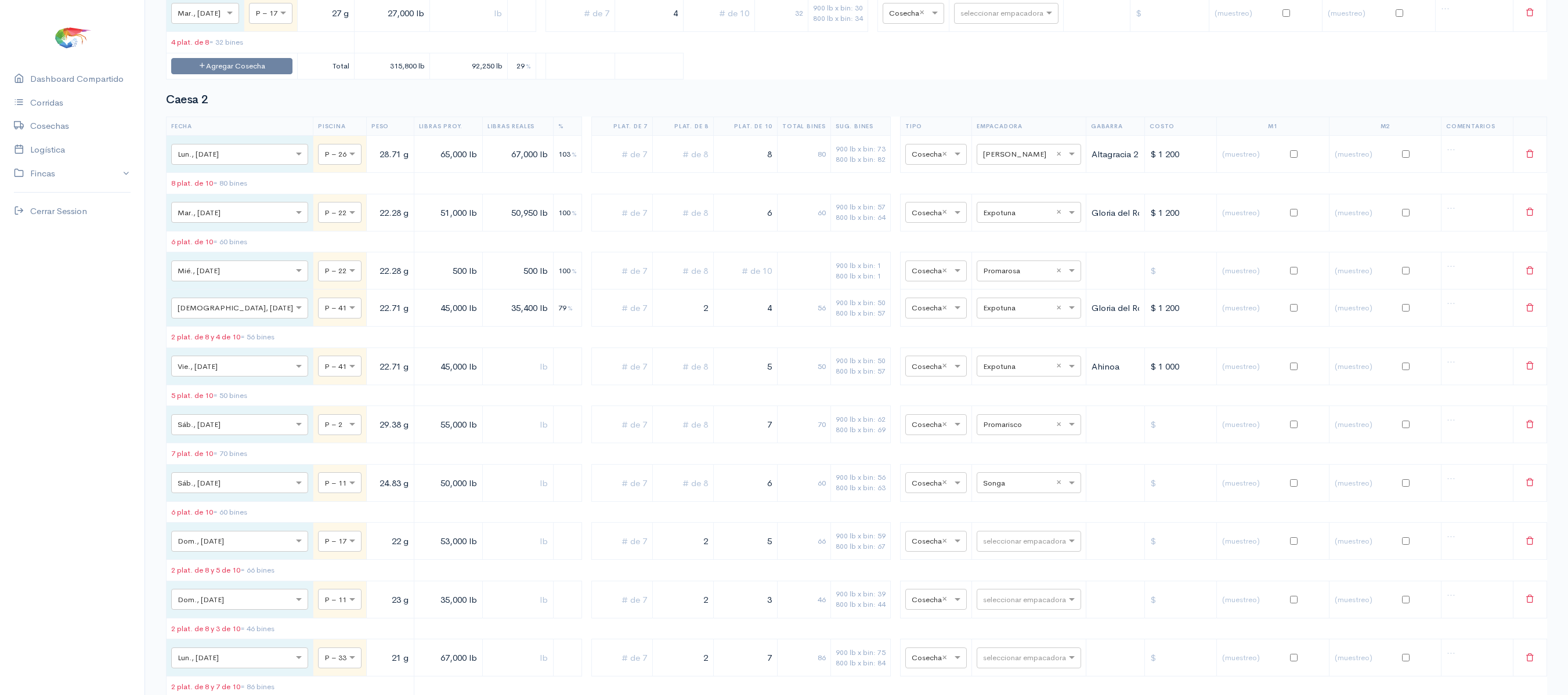
scroll to position [524, 0]
click at [1012, 492] on div "seleccionar empacadora × Songa ×" at bounding box center [1029, 481] width 105 height 21
type input "PRO"
click at [1009, 538] on span "Promarisco" at bounding box center [993, 539] width 44 height 11
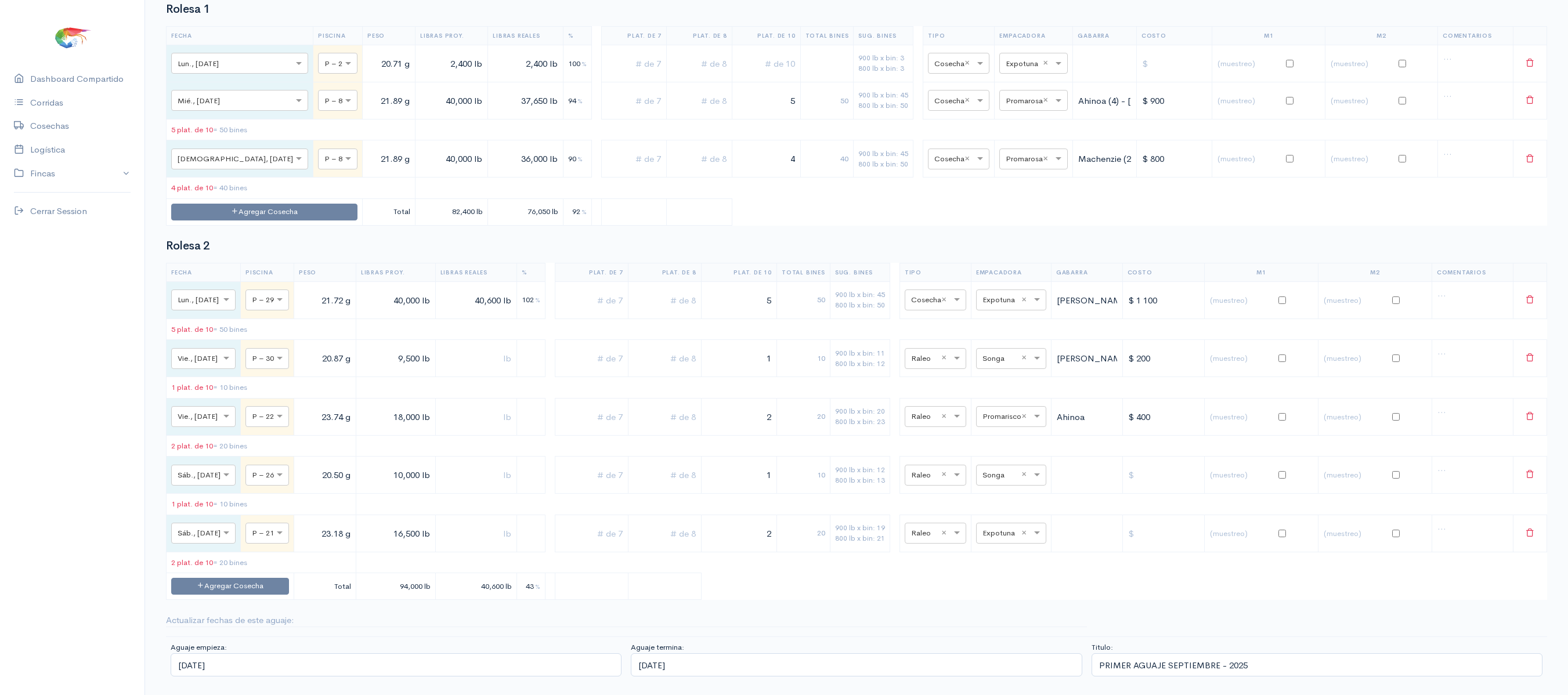
scroll to position [4029, 0]
click at [1009, 529] on input "text" at bounding box center [1000, 533] width 37 height 12
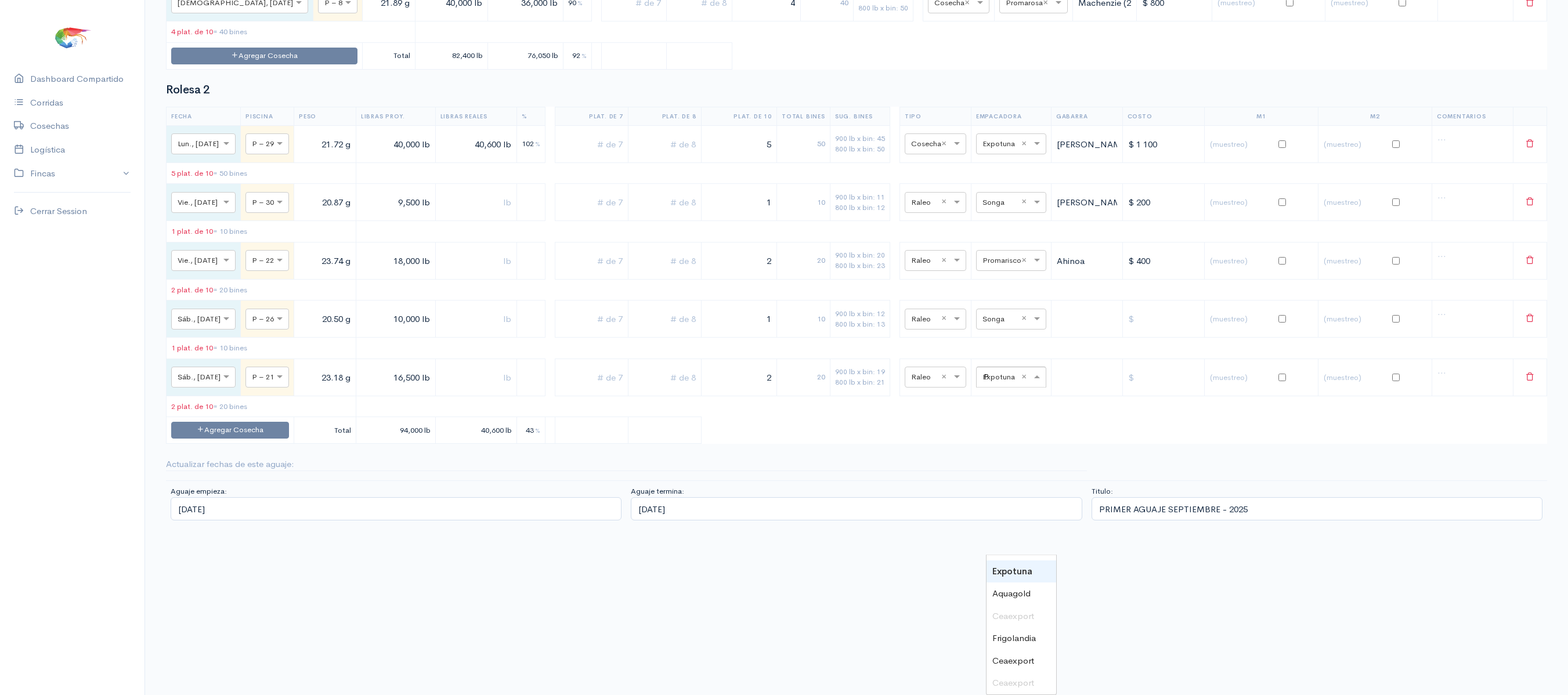
scroll to position [0, 0]
type input "PRO"
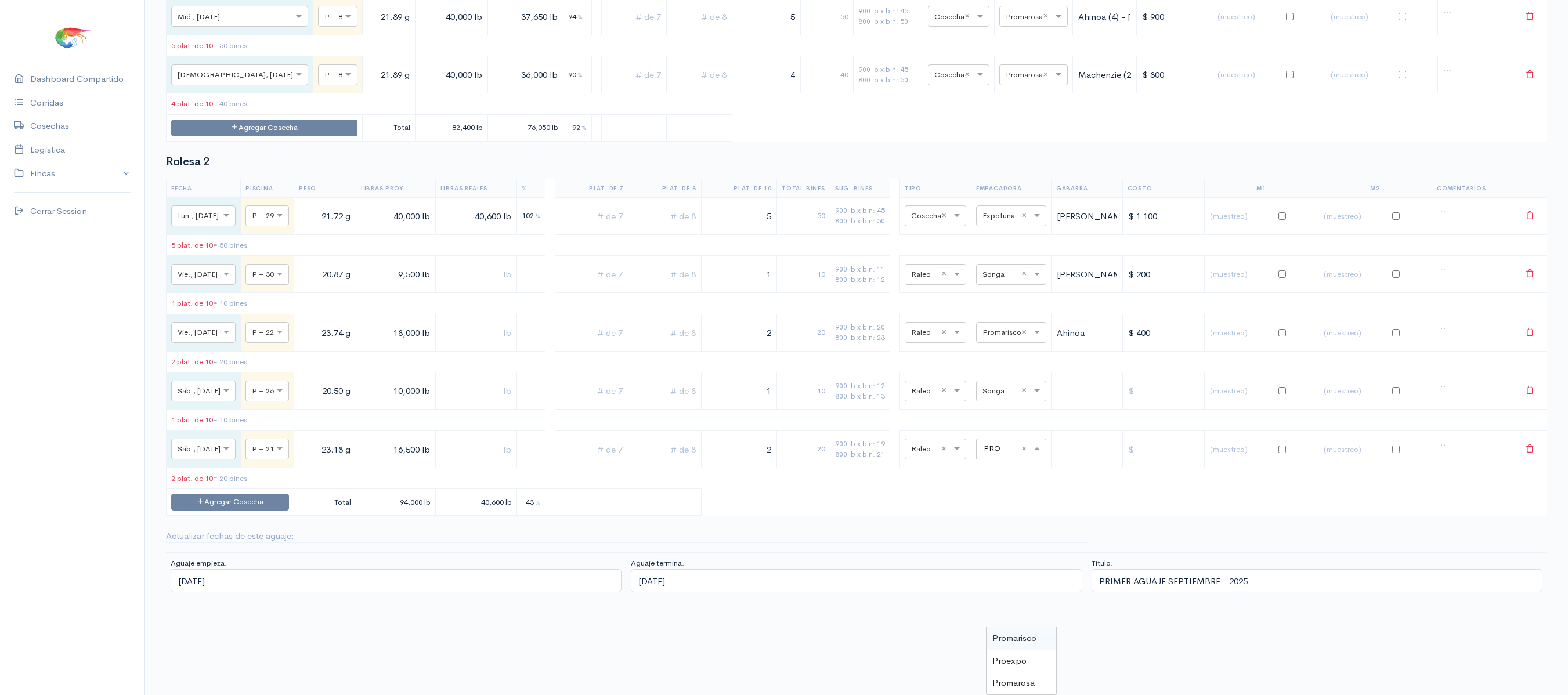
click at [1012, 627] on div "Promarisco" at bounding box center [1021, 638] width 69 height 23
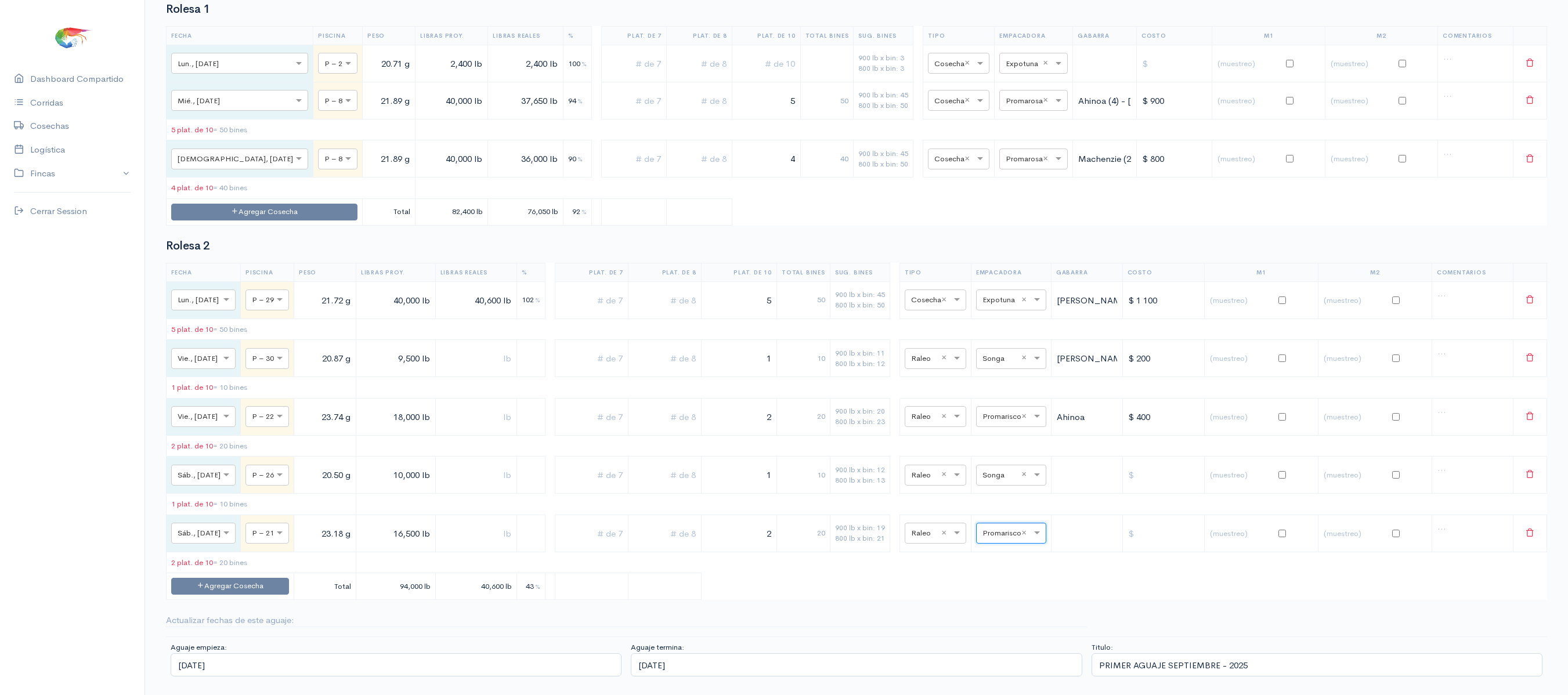
click at [1050, 585] on table "Fecha Piscina Peso Libras Proy. Libras Reales % Plat. de 7 Plat. de 8 Plat. de …" at bounding box center [856, 431] width 1381 height 337
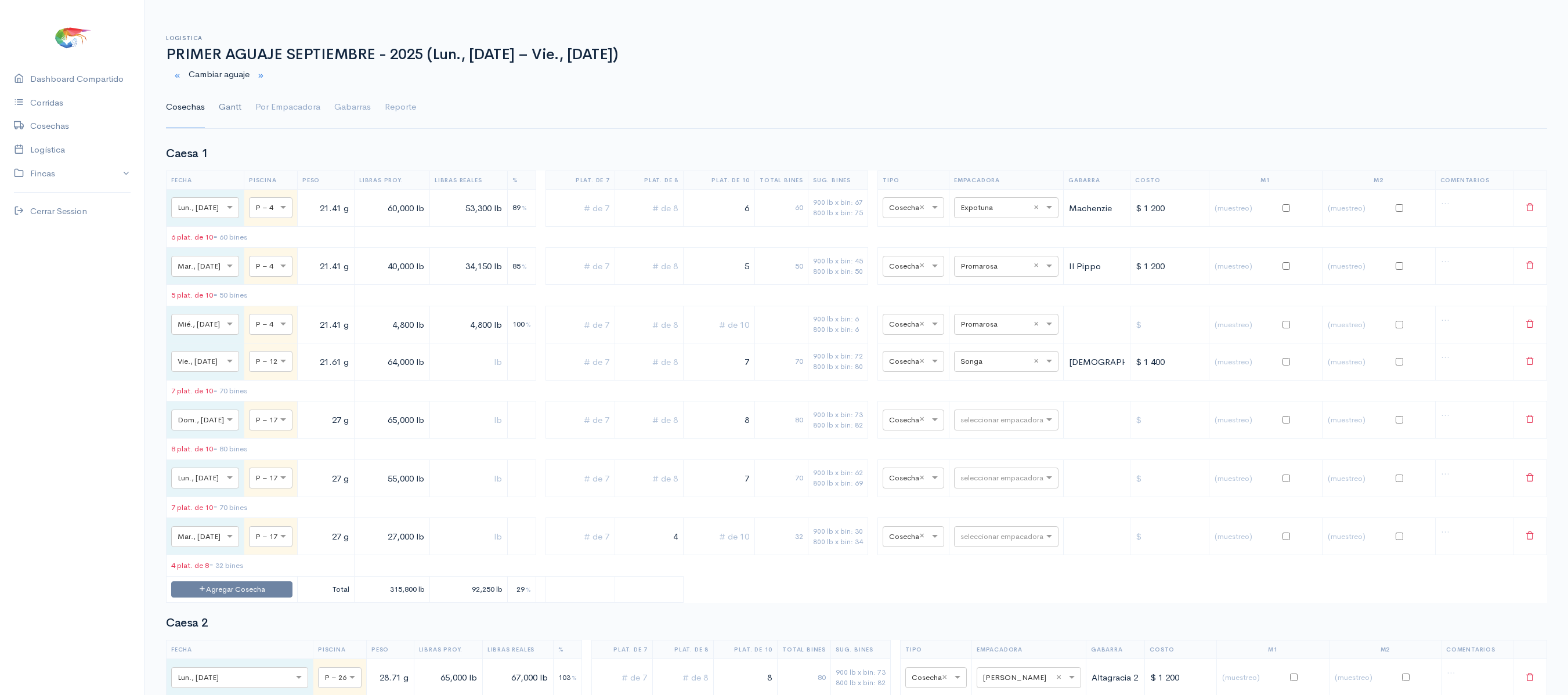
click at [222, 112] on link "Gantt" at bounding box center [230, 108] width 23 height 42
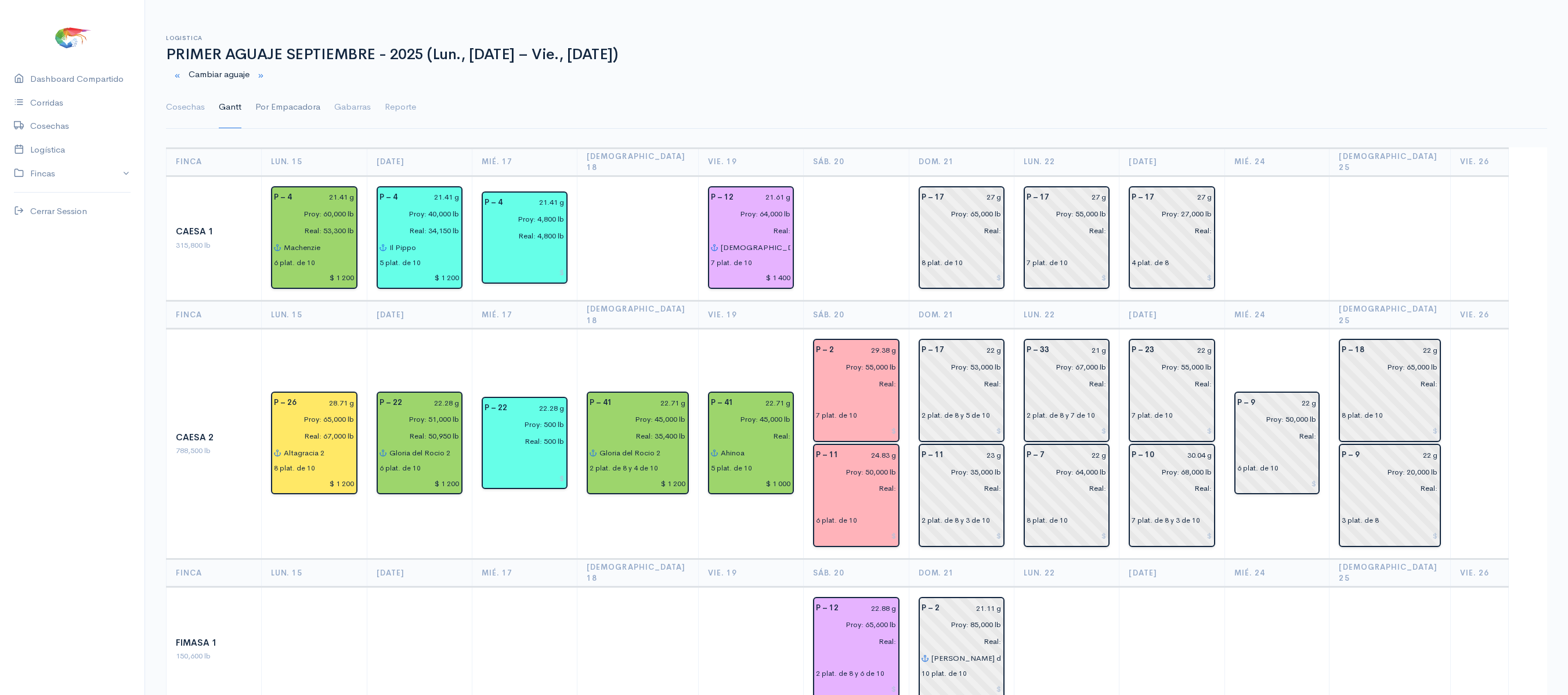
click at [269, 100] on link "Por Empacadora" at bounding box center [288, 108] width 65 height 42
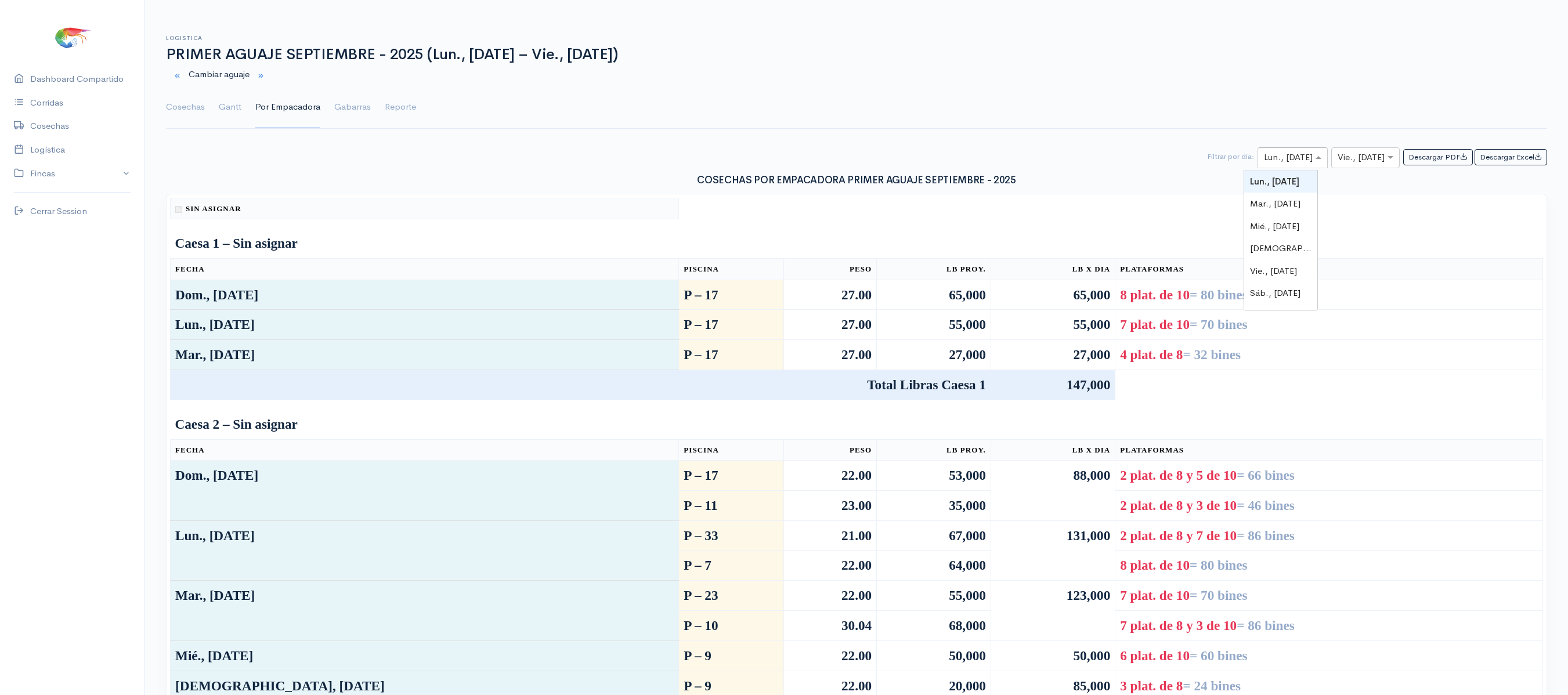
click at [1271, 152] on div "× Lun., [DATE]" at bounding box center [1293, 157] width 70 height 21
type input "1"
type input "20"
click at [1368, 155] on div at bounding box center [1365, 157] width 67 height 15
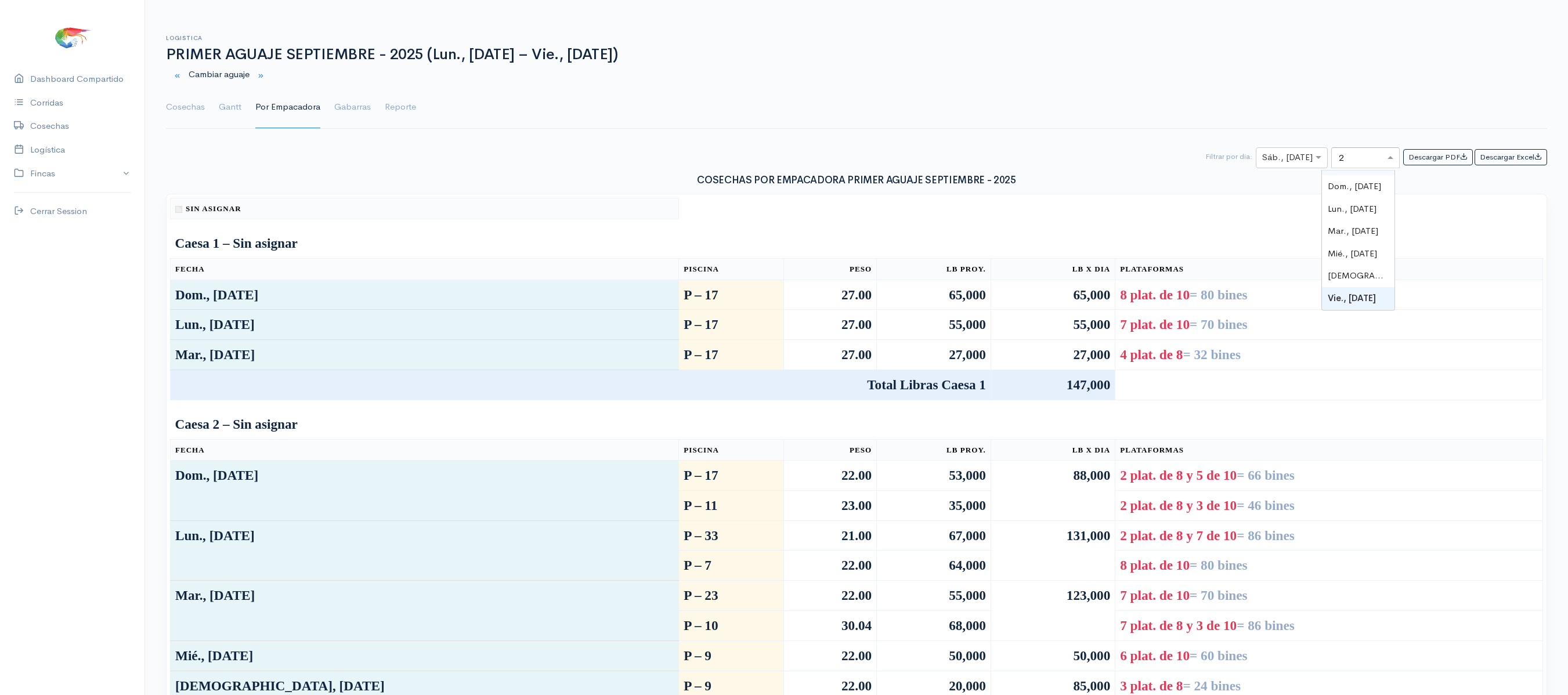
type input "20"
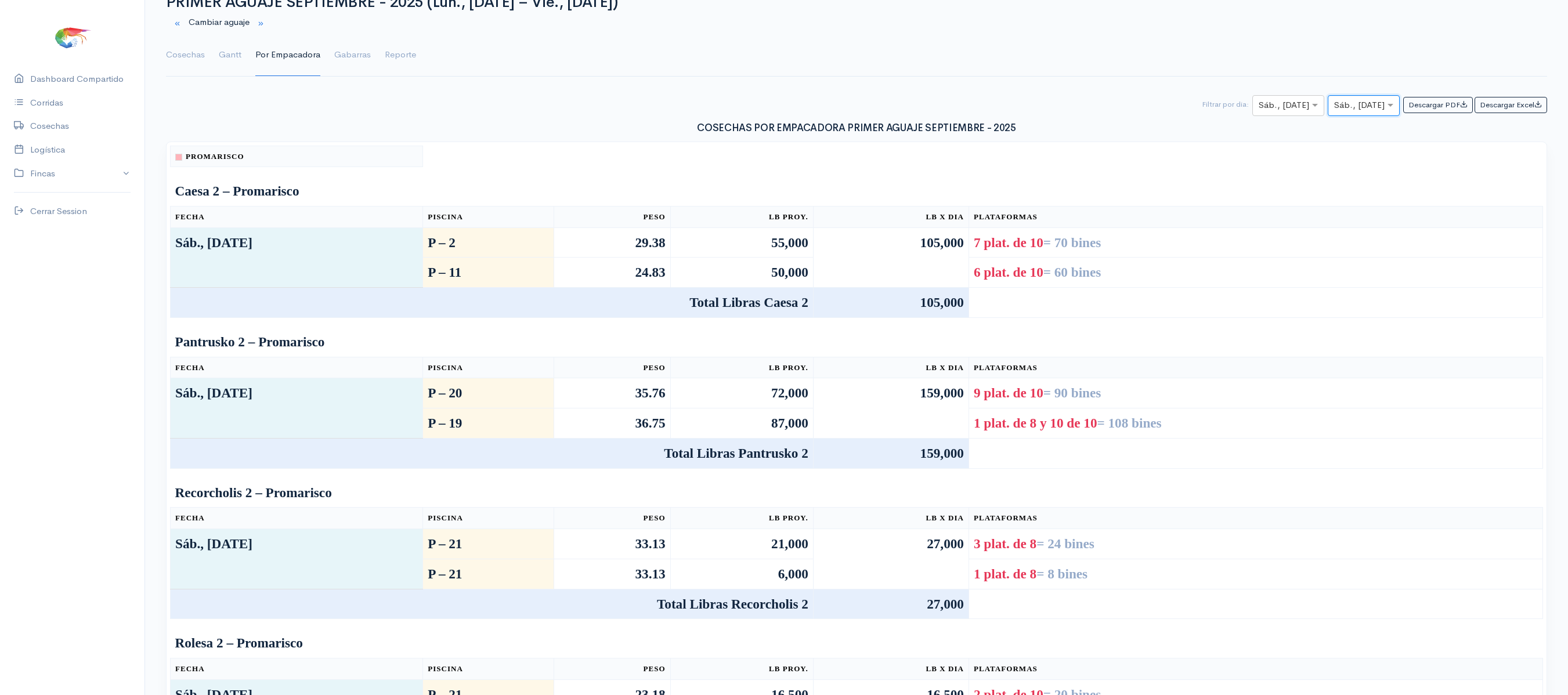
scroll to position [0, 0]
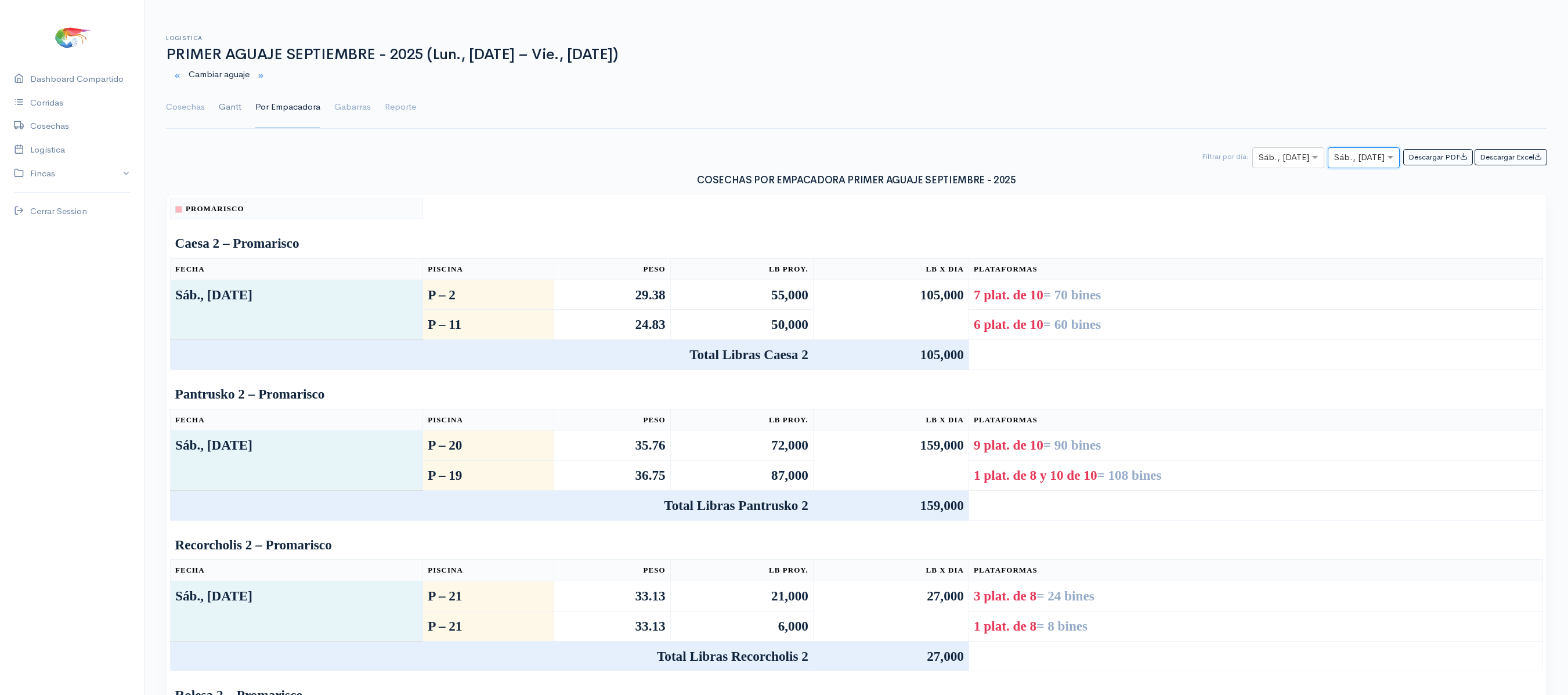
click at [223, 107] on link "Gantt" at bounding box center [230, 108] width 23 height 42
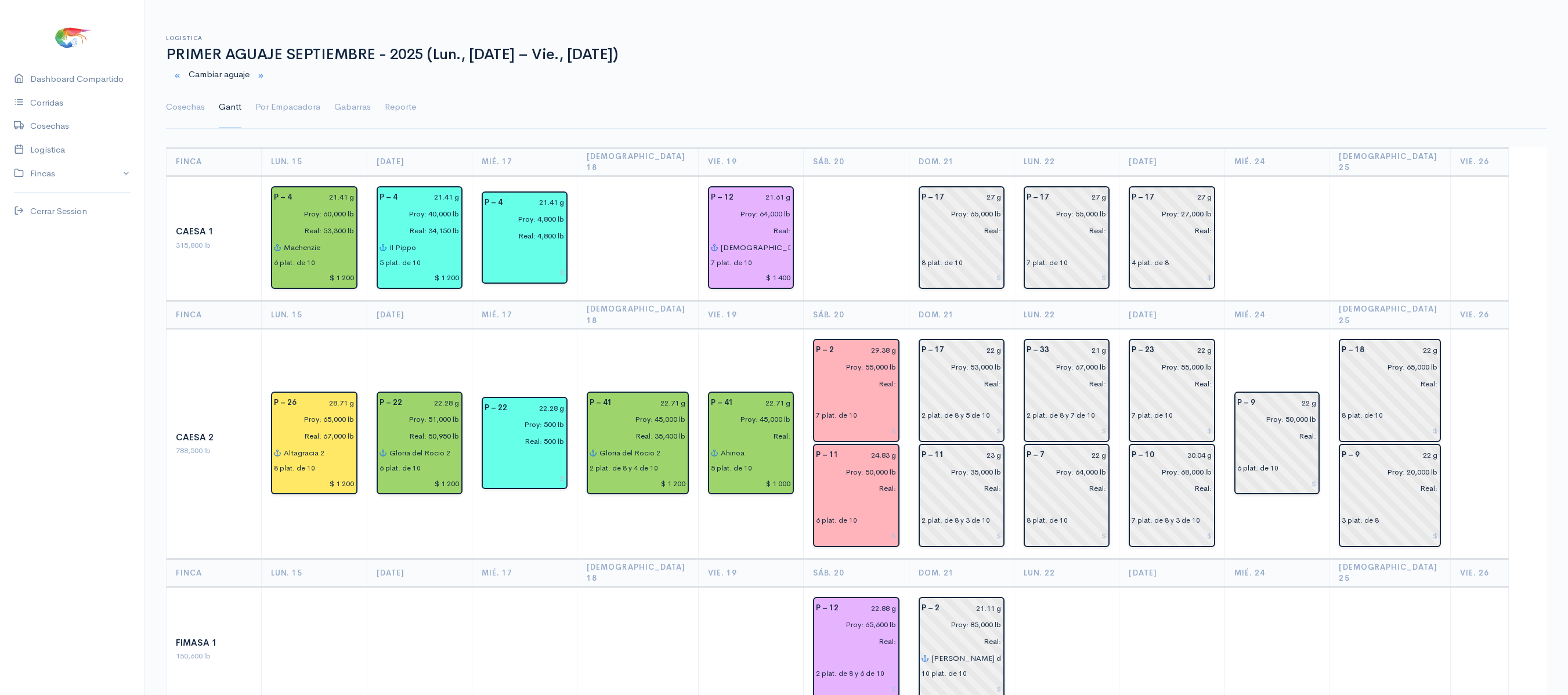
drag, startPoint x: 842, startPoint y: 128, endPoint x: 751, endPoint y: 132, distance: 91.1
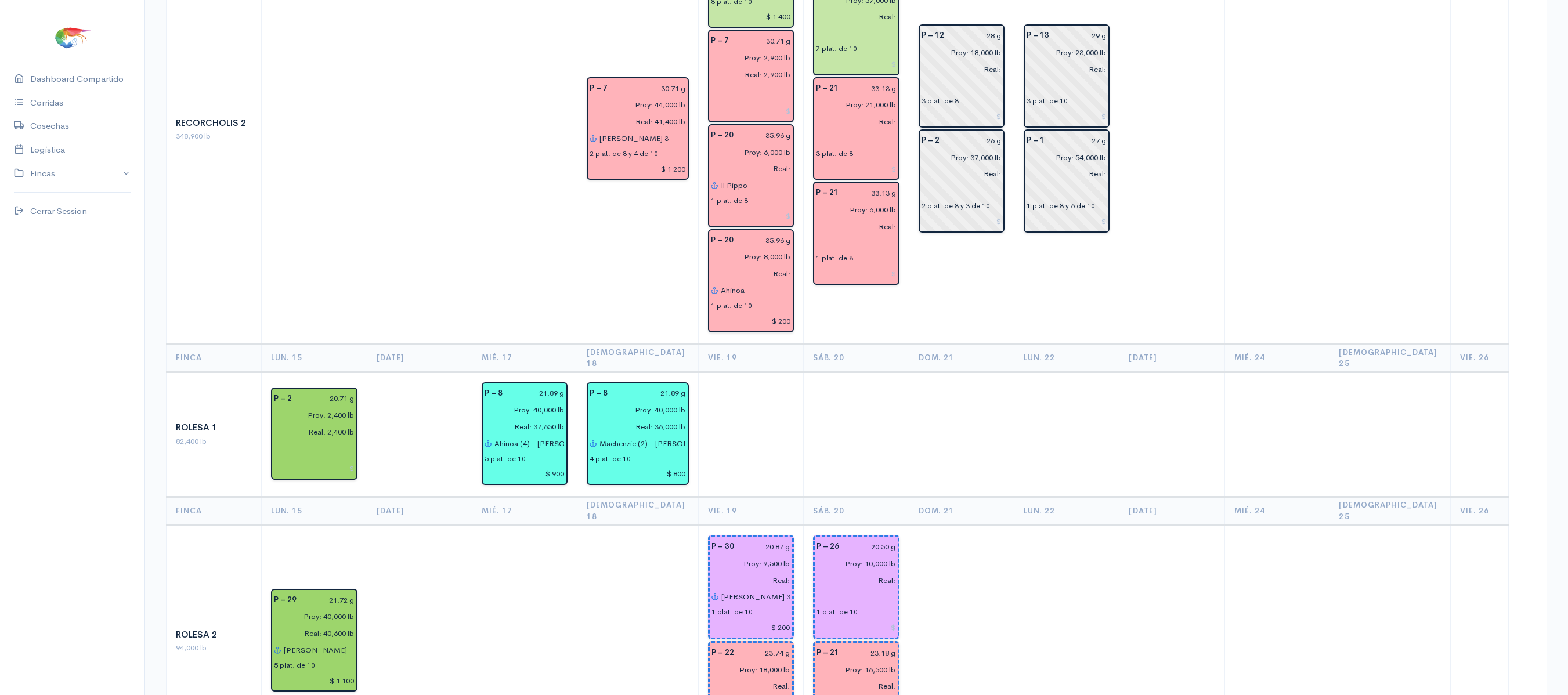
scroll to position [1793, 0]
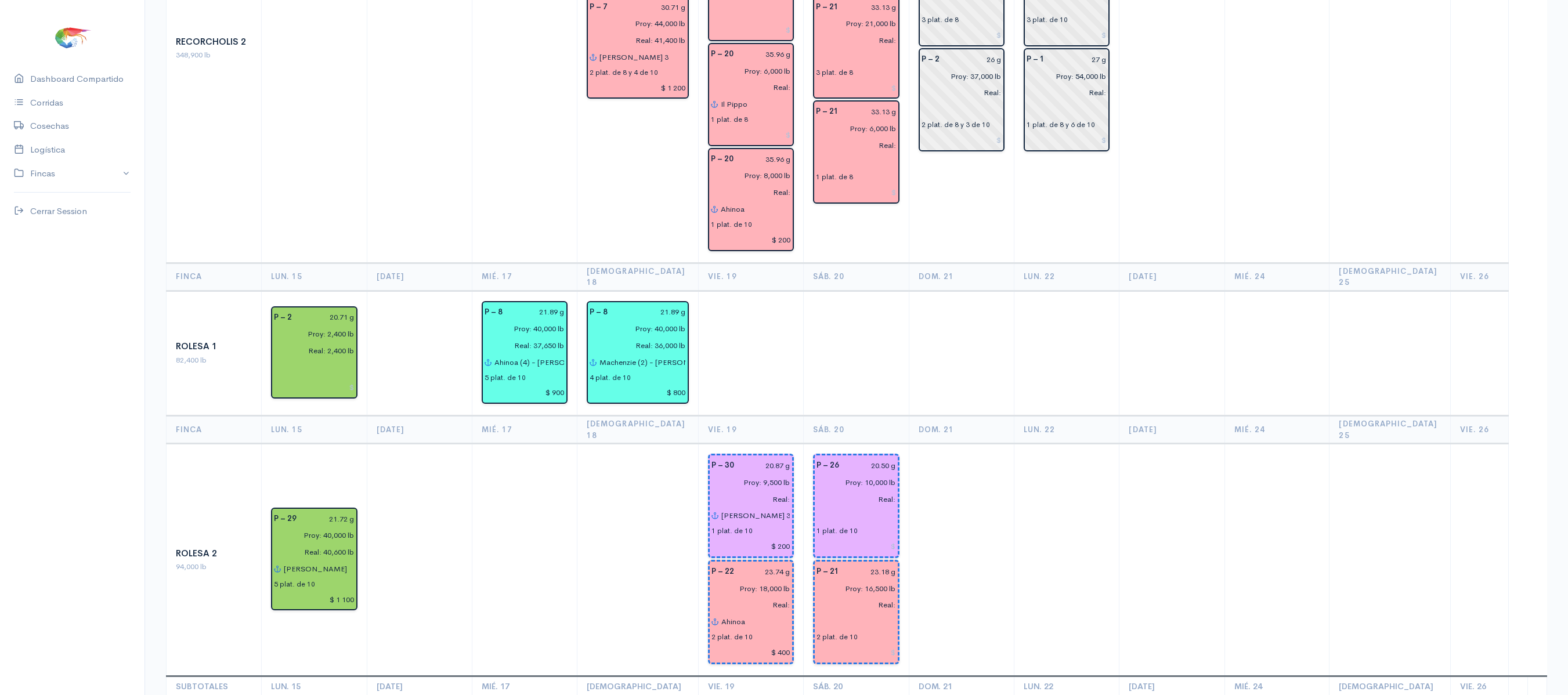
click at [709, 291] on td at bounding box center [751, 353] width 105 height 126
click at [1034, 291] on td at bounding box center [1066, 353] width 105 height 126
click at [840, 291] on td at bounding box center [856, 353] width 105 height 126
